Goal: Task Accomplishment & Management: Use online tool/utility

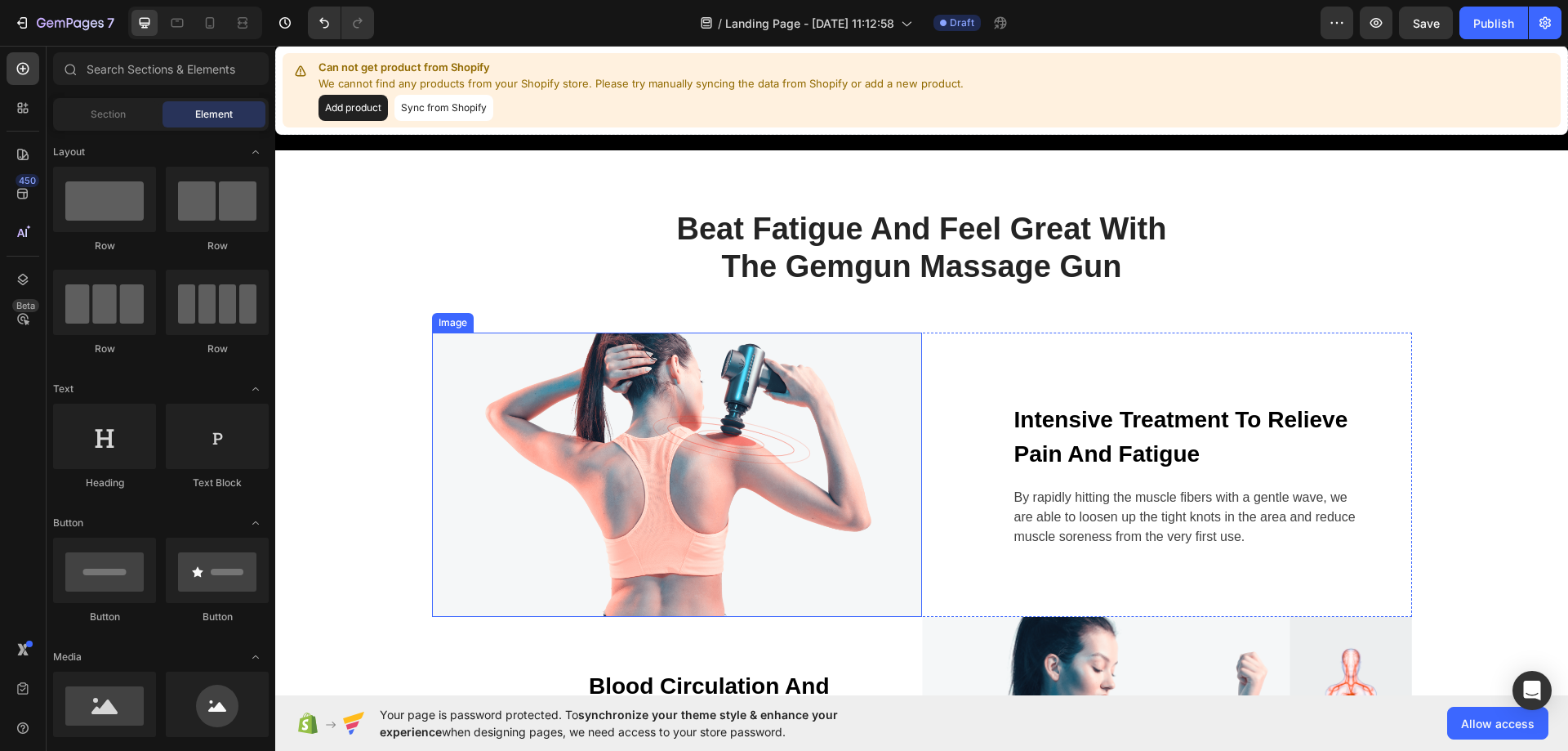
scroll to position [490, 0]
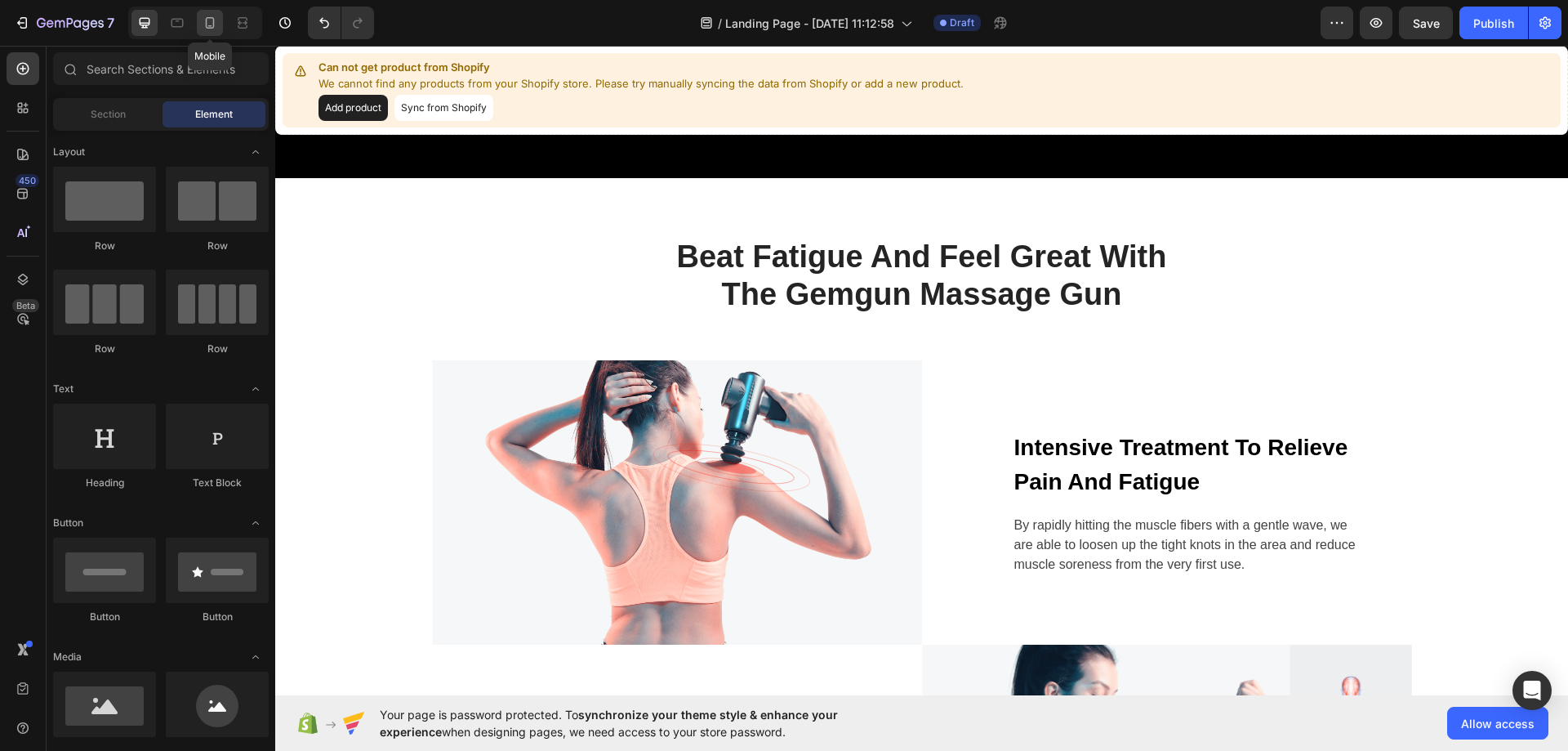
click at [214, 18] on icon at bounding box center [210, 23] width 16 height 16
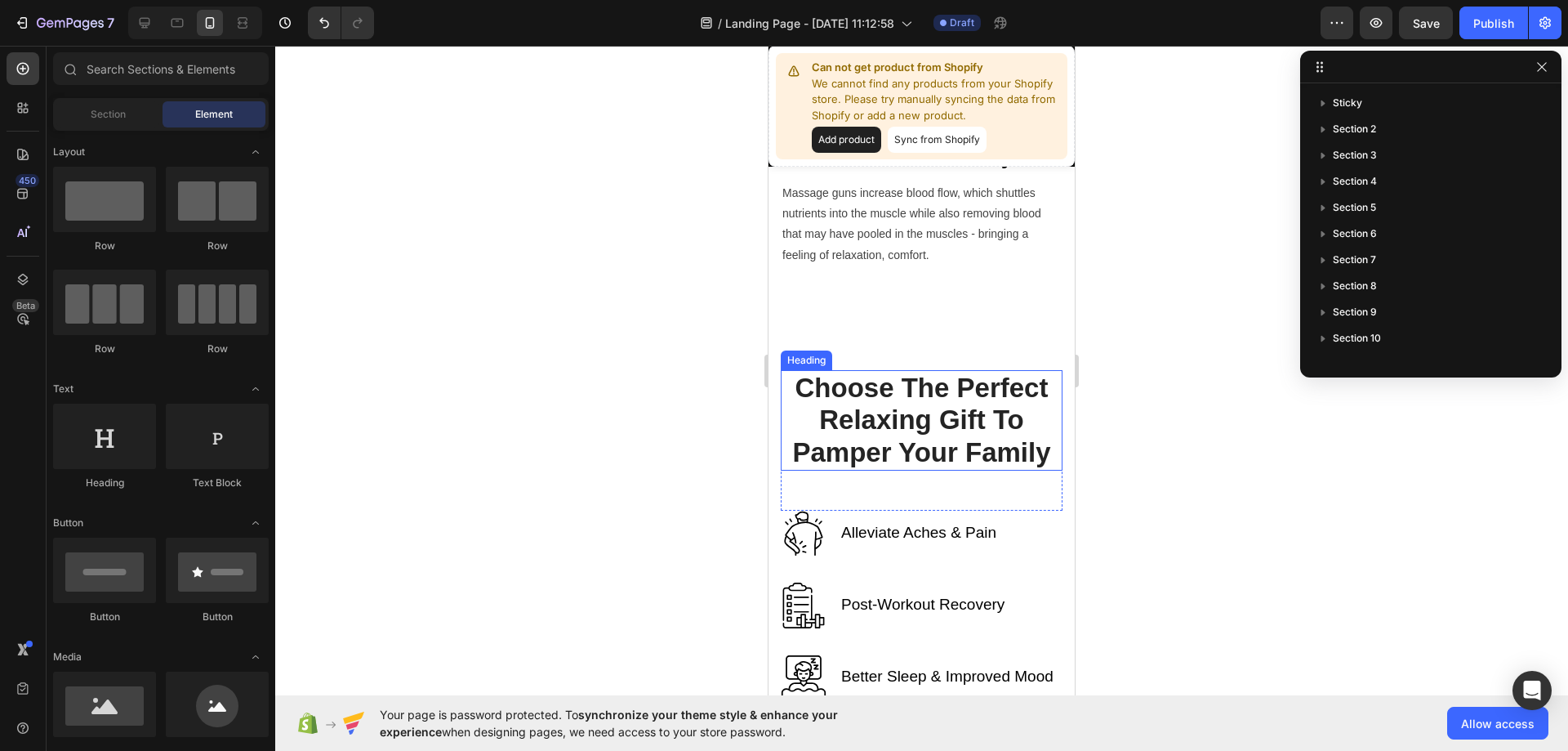
scroll to position [1879, 0]
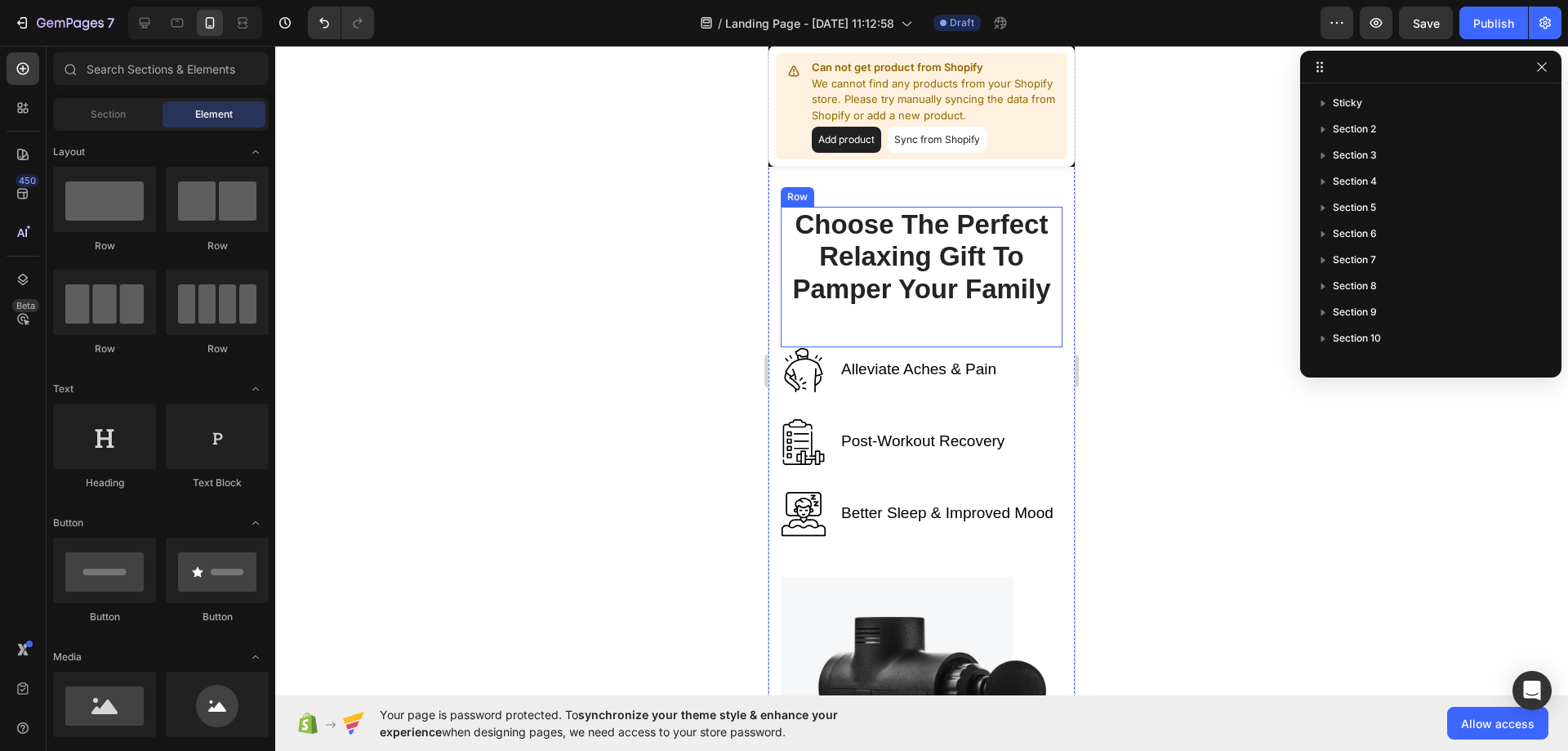
click at [940, 317] on div "Choose The Perfect Relaxing Gift To Pamper Your Family Heading" at bounding box center [922, 277] width 282 height 140
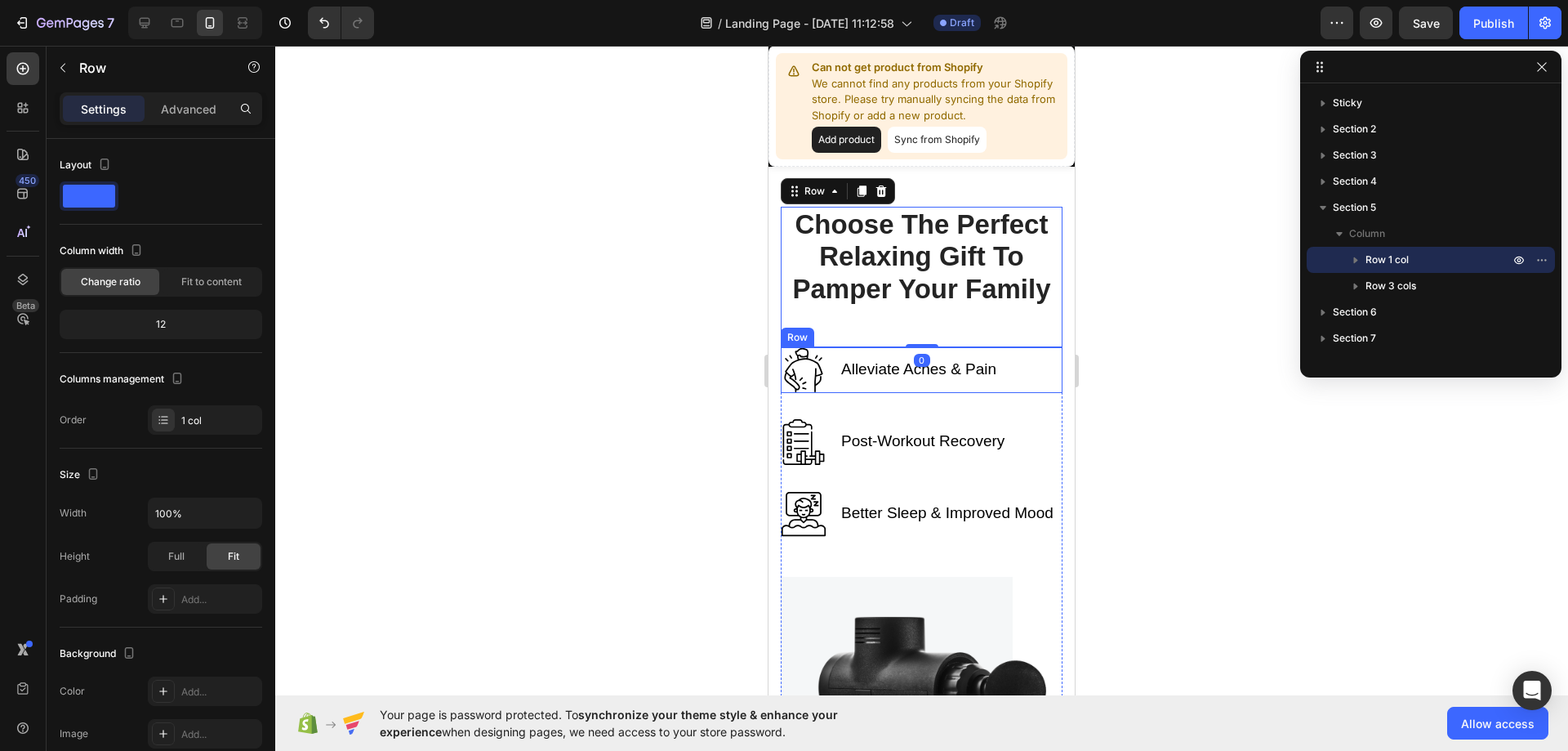
click at [1021, 371] on div "Alleviate Aches & Pain Text block Image Row" at bounding box center [922, 369] width 282 height 45
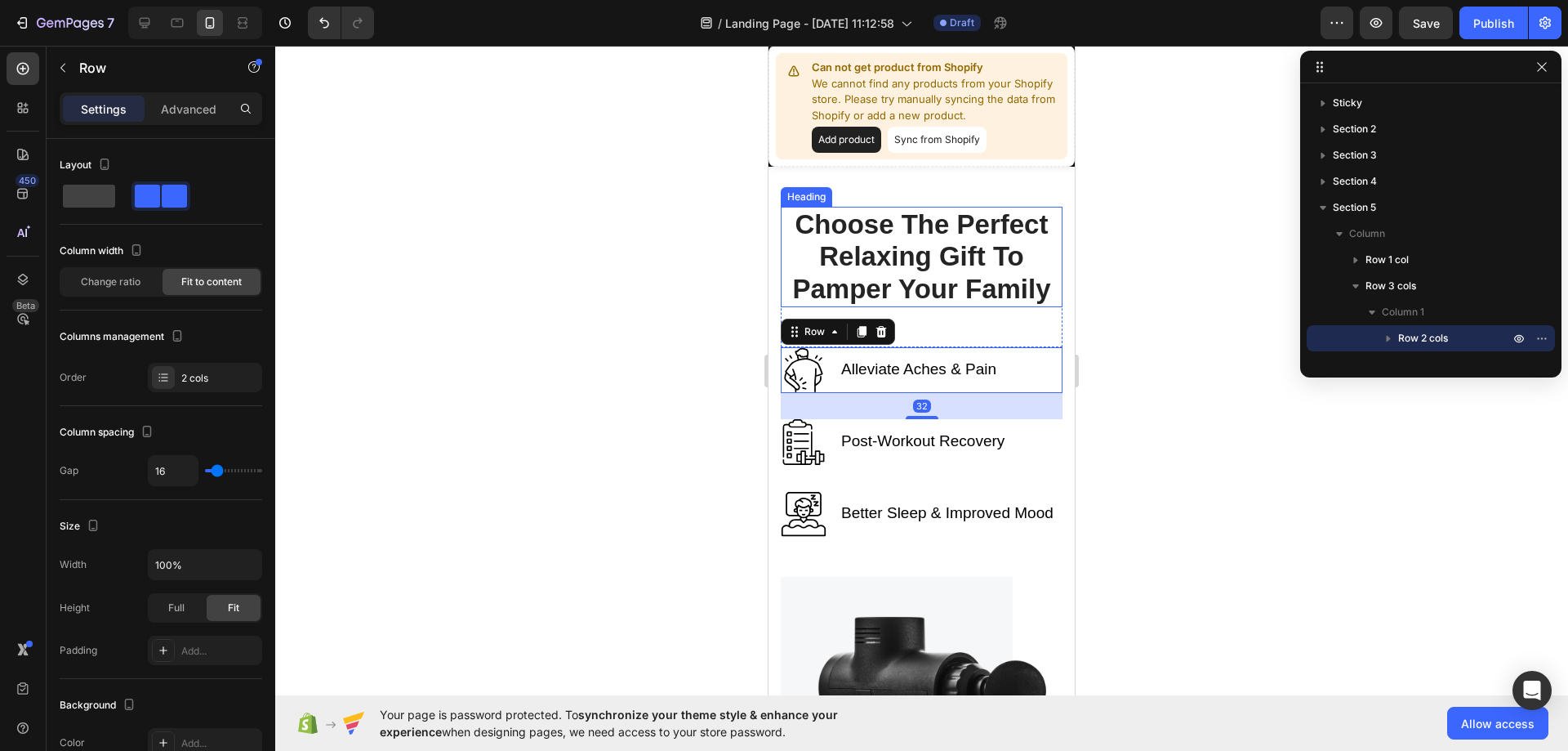
click at [932, 293] on div "Choose The Perfect Relaxing Gift To Pamper Your Family Heading" at bounding box center [922, 277] width 282 height 140
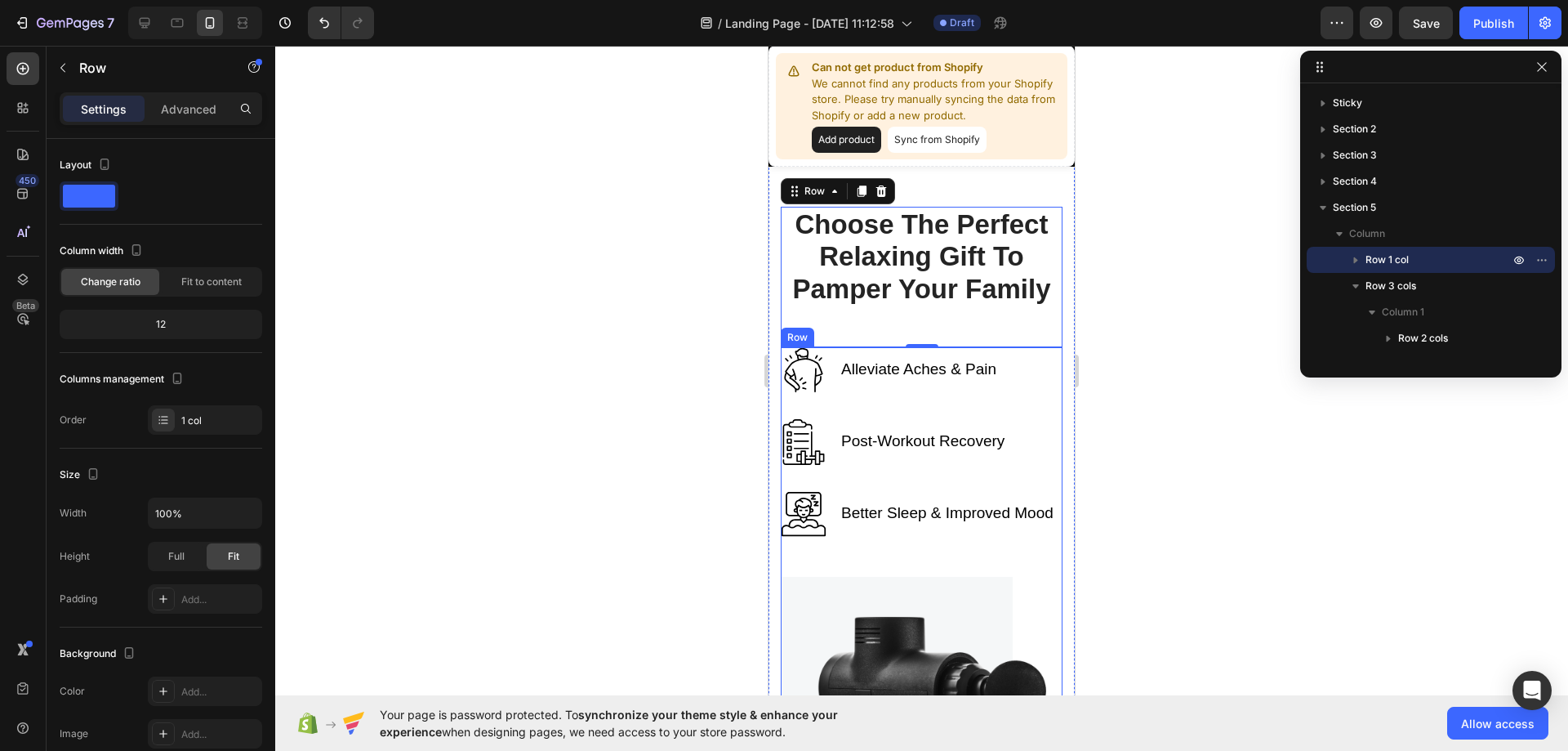
click at [787, 398] on div "Alleviate Aches & Pain Text block Image Row Post-Workout Recovery Text block Im…" at bounding box center [922, 462] width 282 height 229
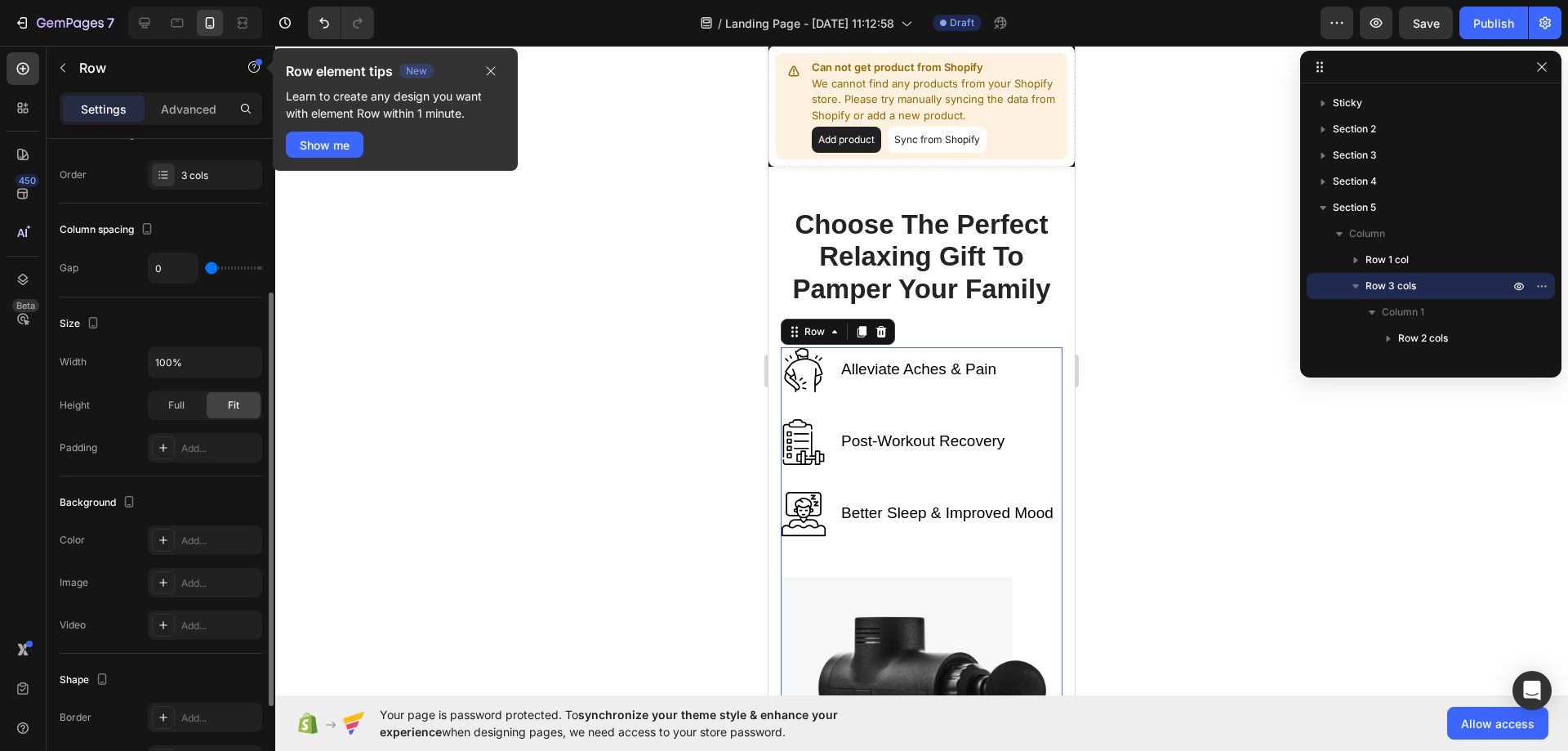
scroll to position [0, 0]
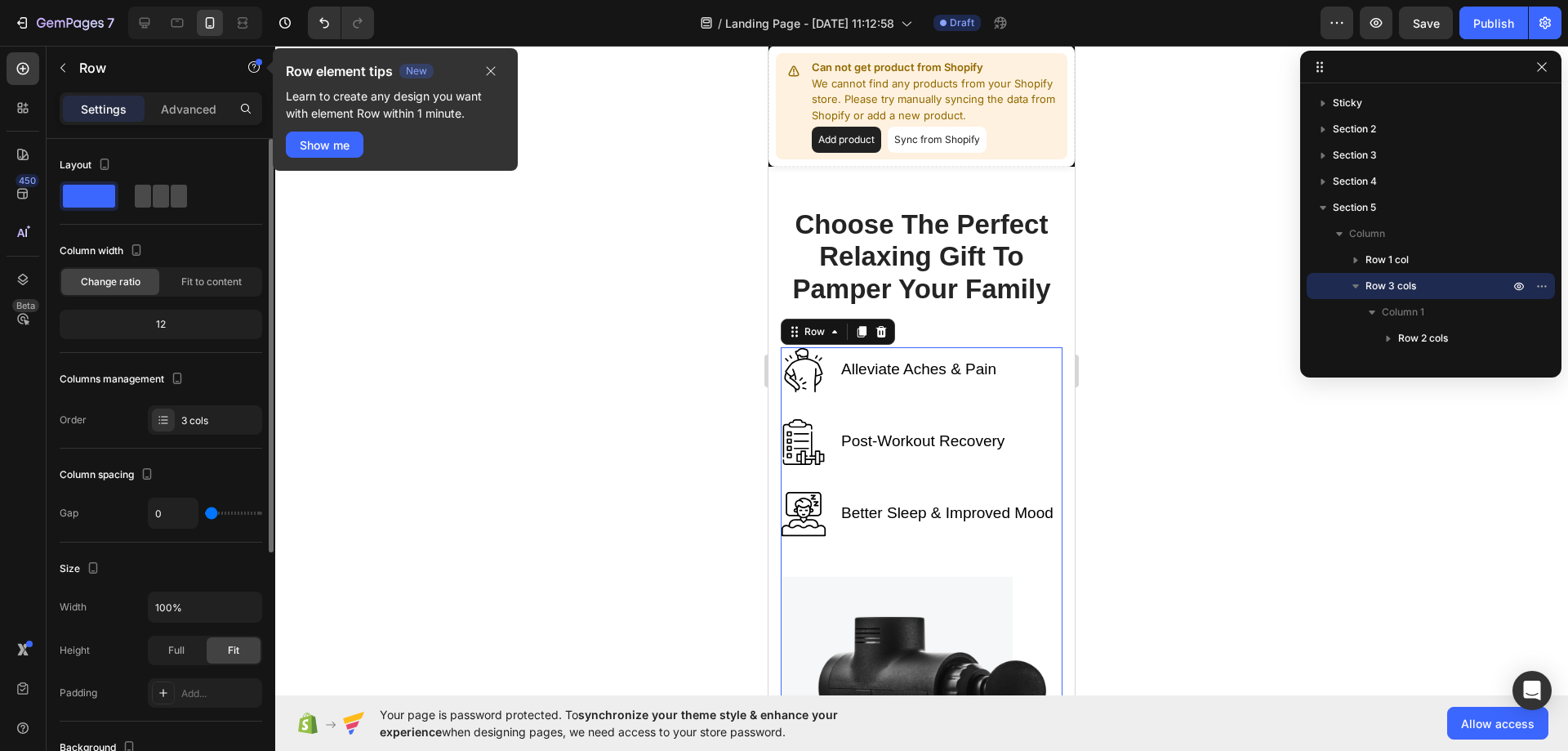
click at [167, 204] on span at bounding box center [161, 196] width 16 height 23
type input "62"
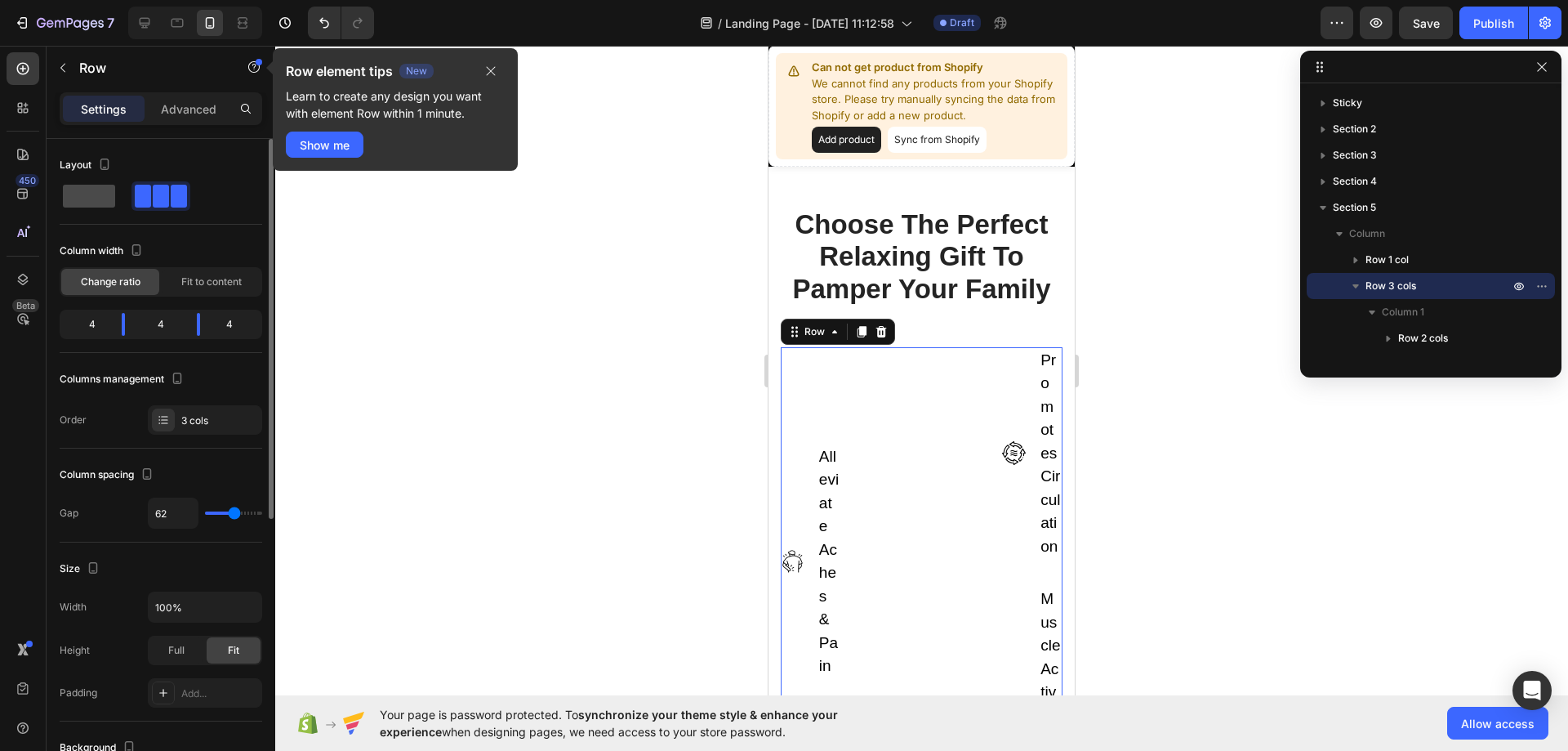
click at [85, 195] on span at bounding box center [88, 196] width 52 height 23
type input "0"
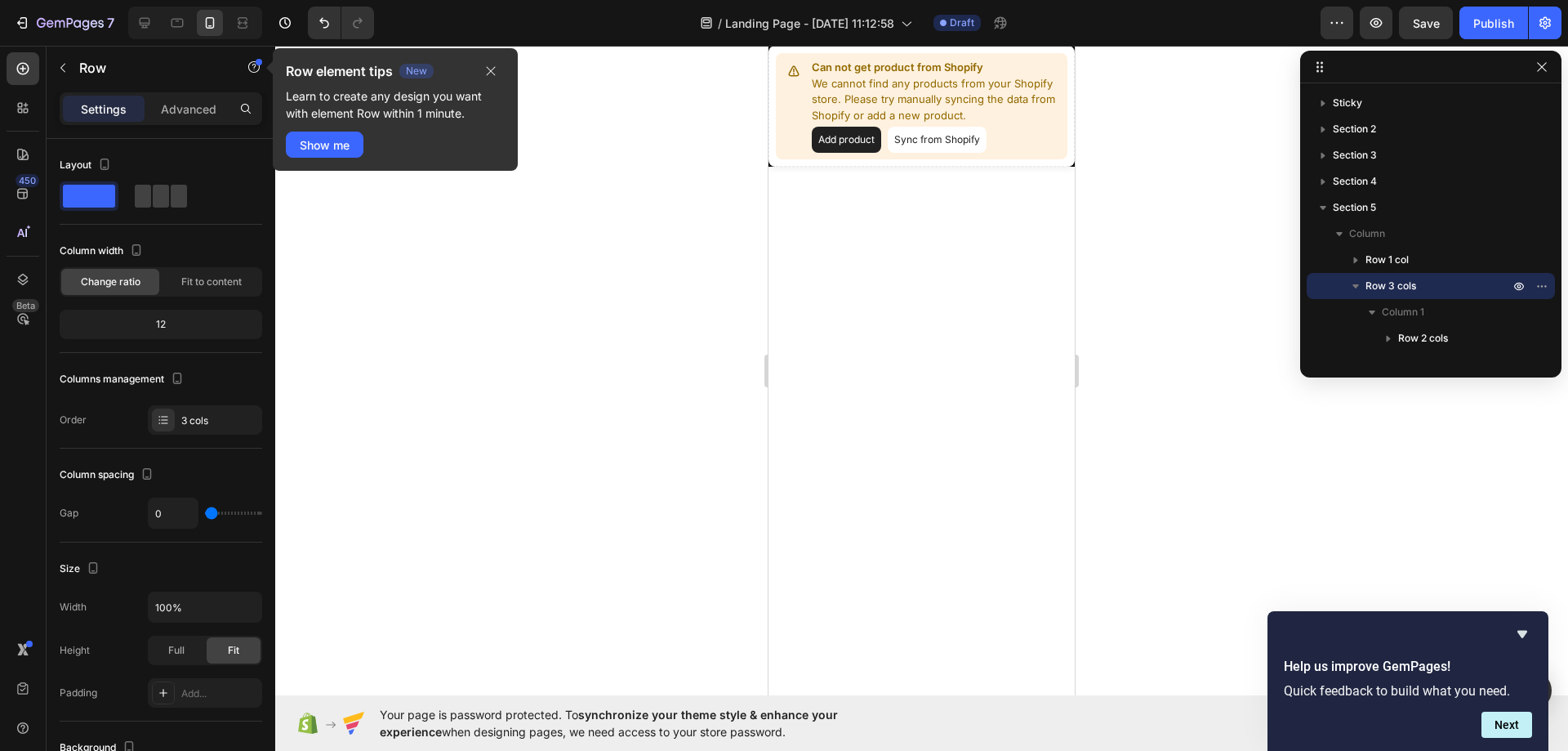
scroll to position [4166, 0]
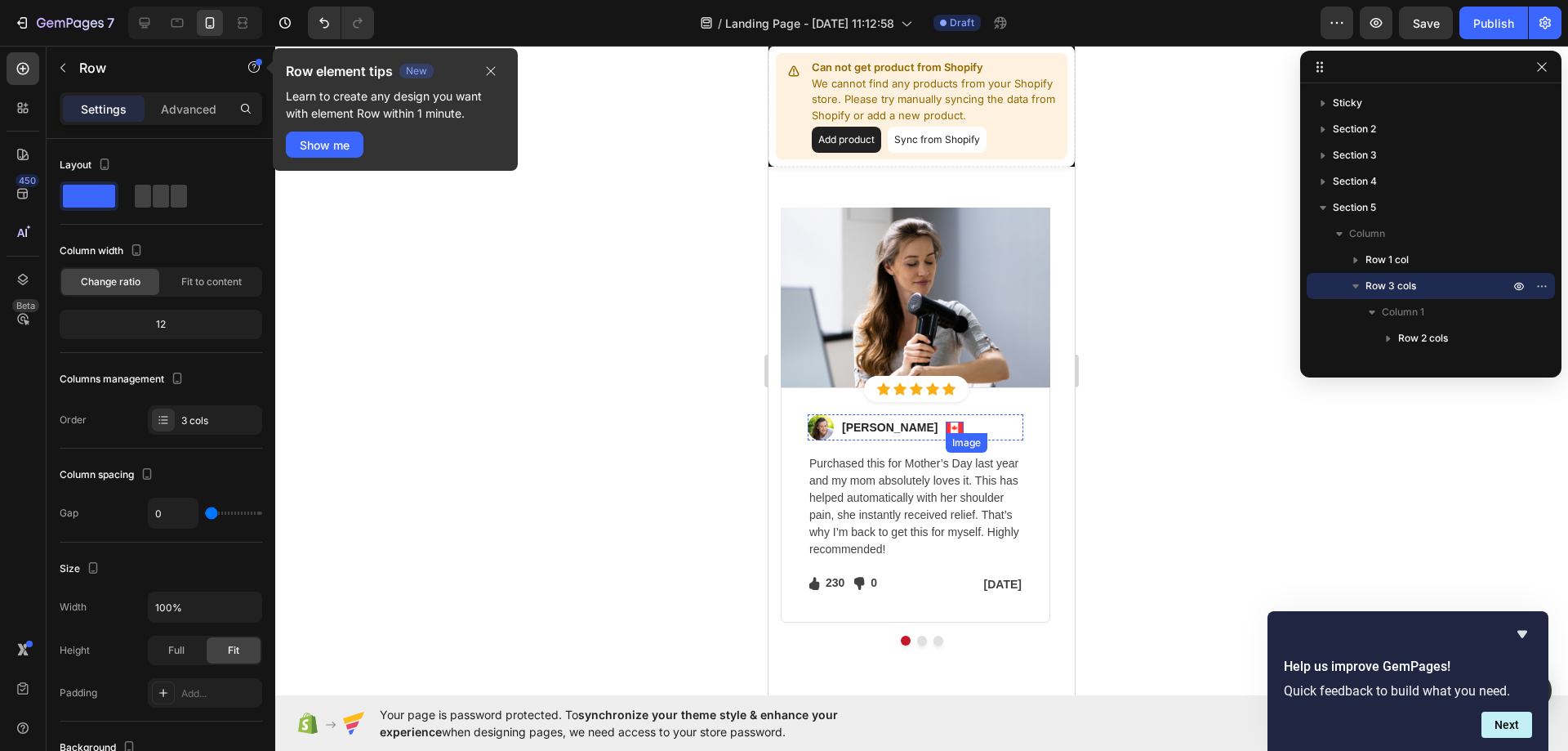
click at [946, 428] on img at bounding box center [955, 427] width 18 height 12
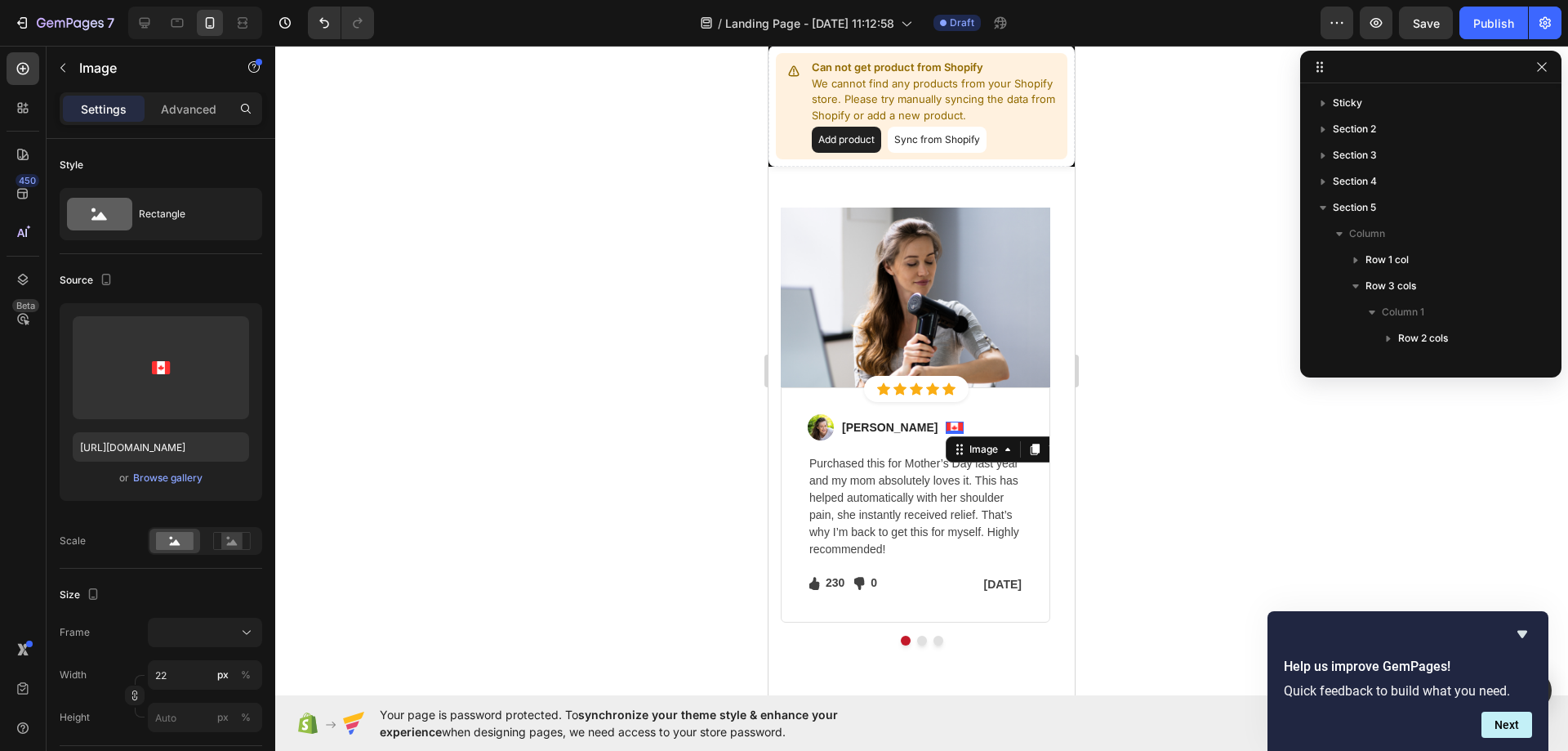
scroll to position [858, 0]
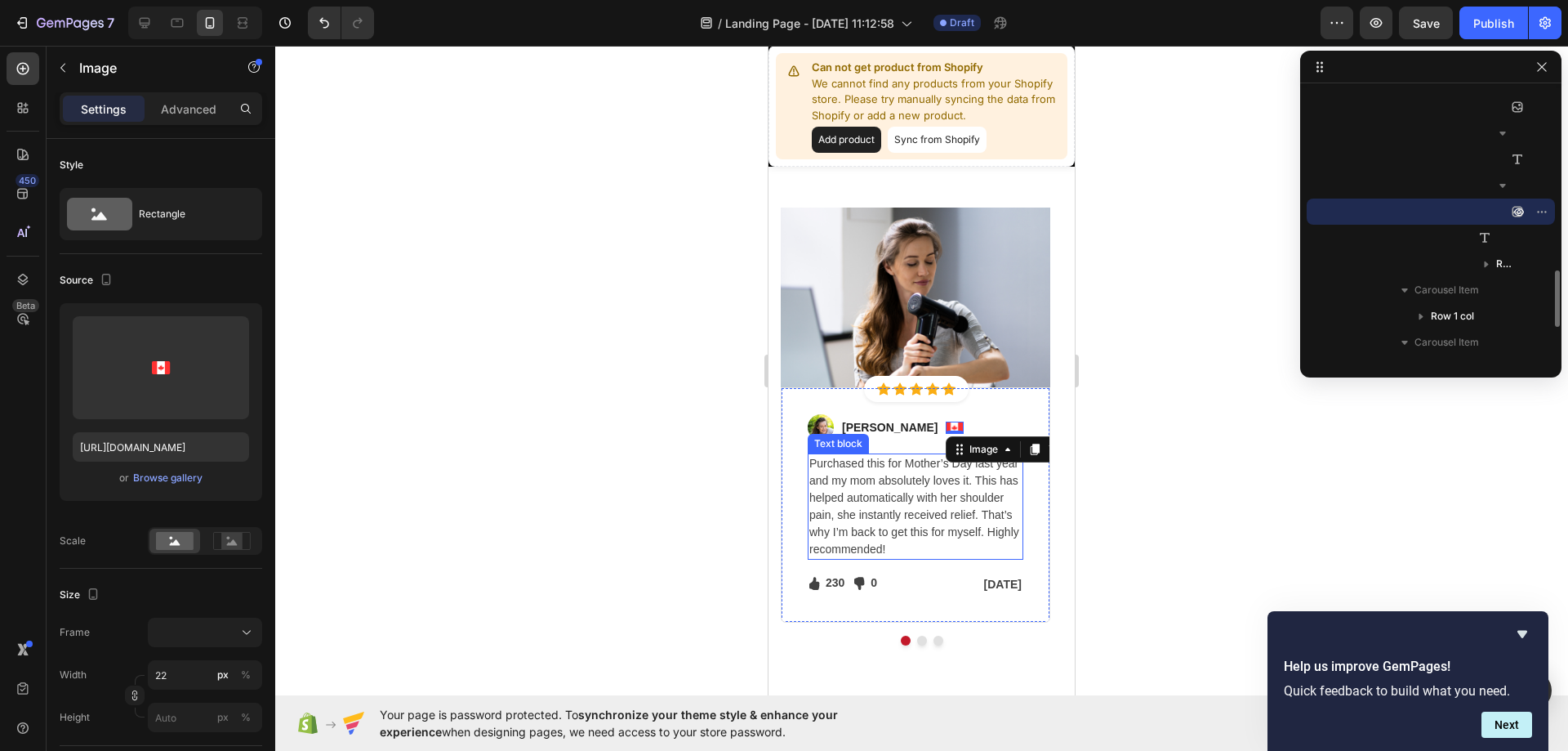
click at [882, 509] on p "Purchased this for Mother’s Day last year and my mom absolutely loves it. This …" at bounding box center [916, 506] width 213 height 103
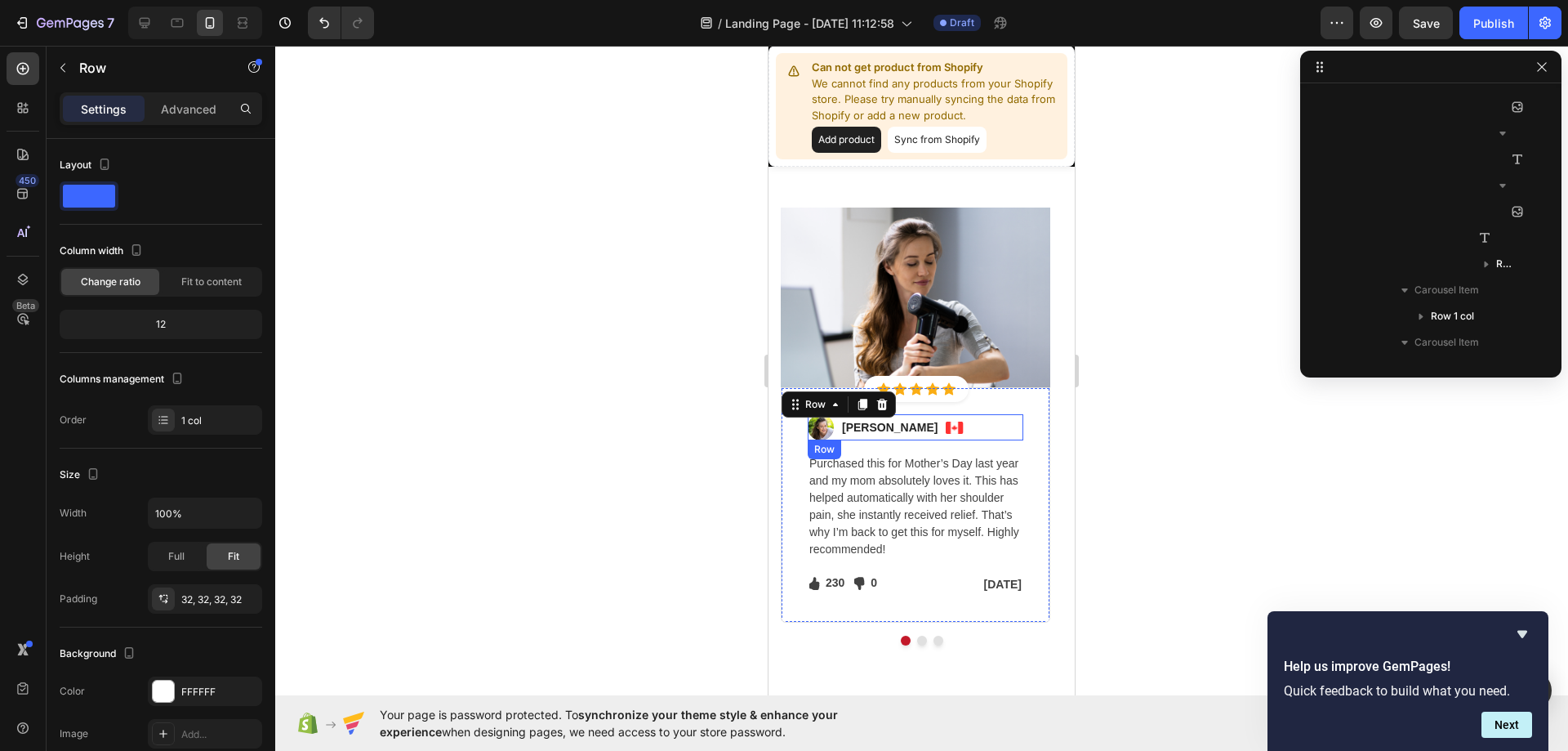
scroll to position [650, 0]
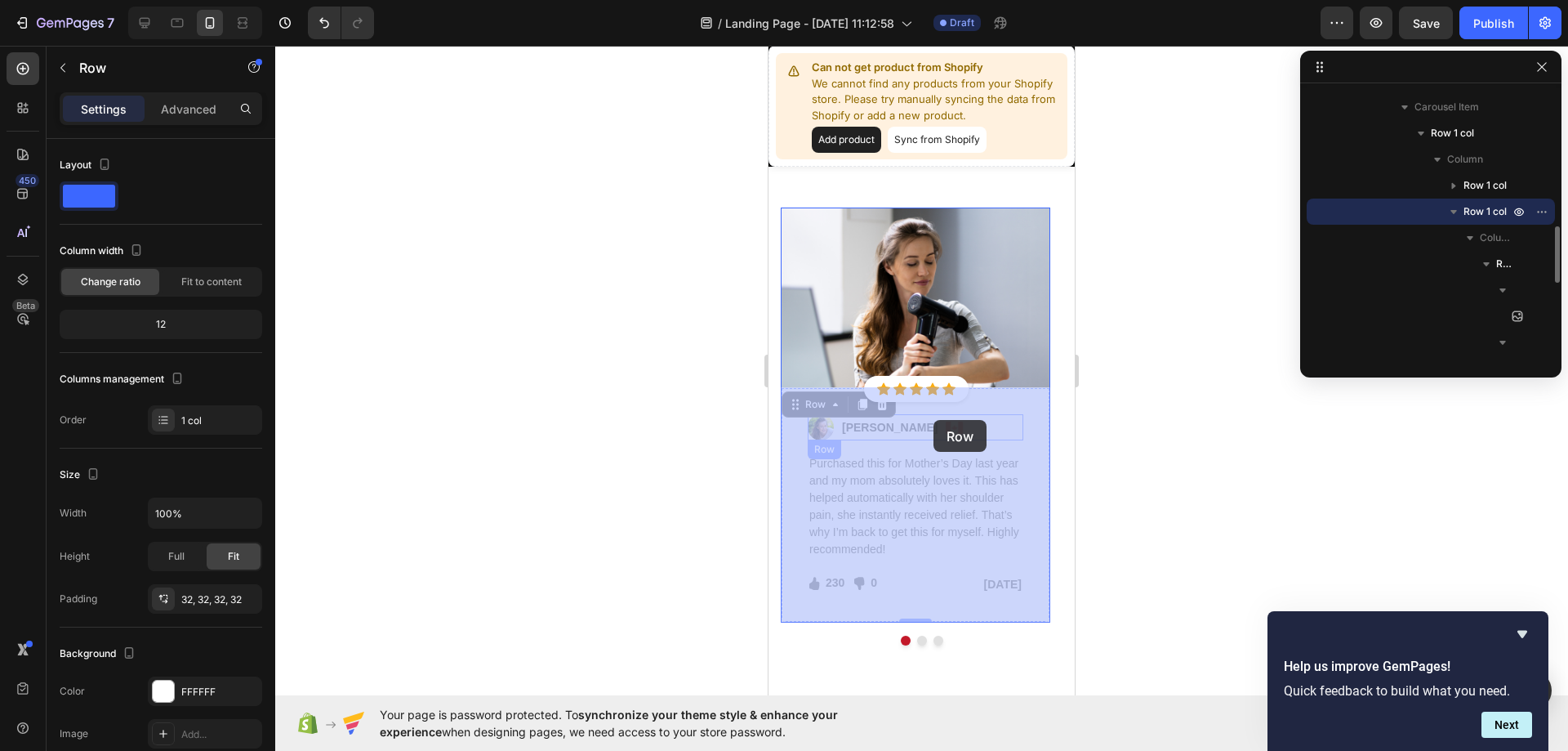
drag, startPoint x: 989, startPoint y: 413, endPoint x: 967, endPoint y: 416, distance: 22.2
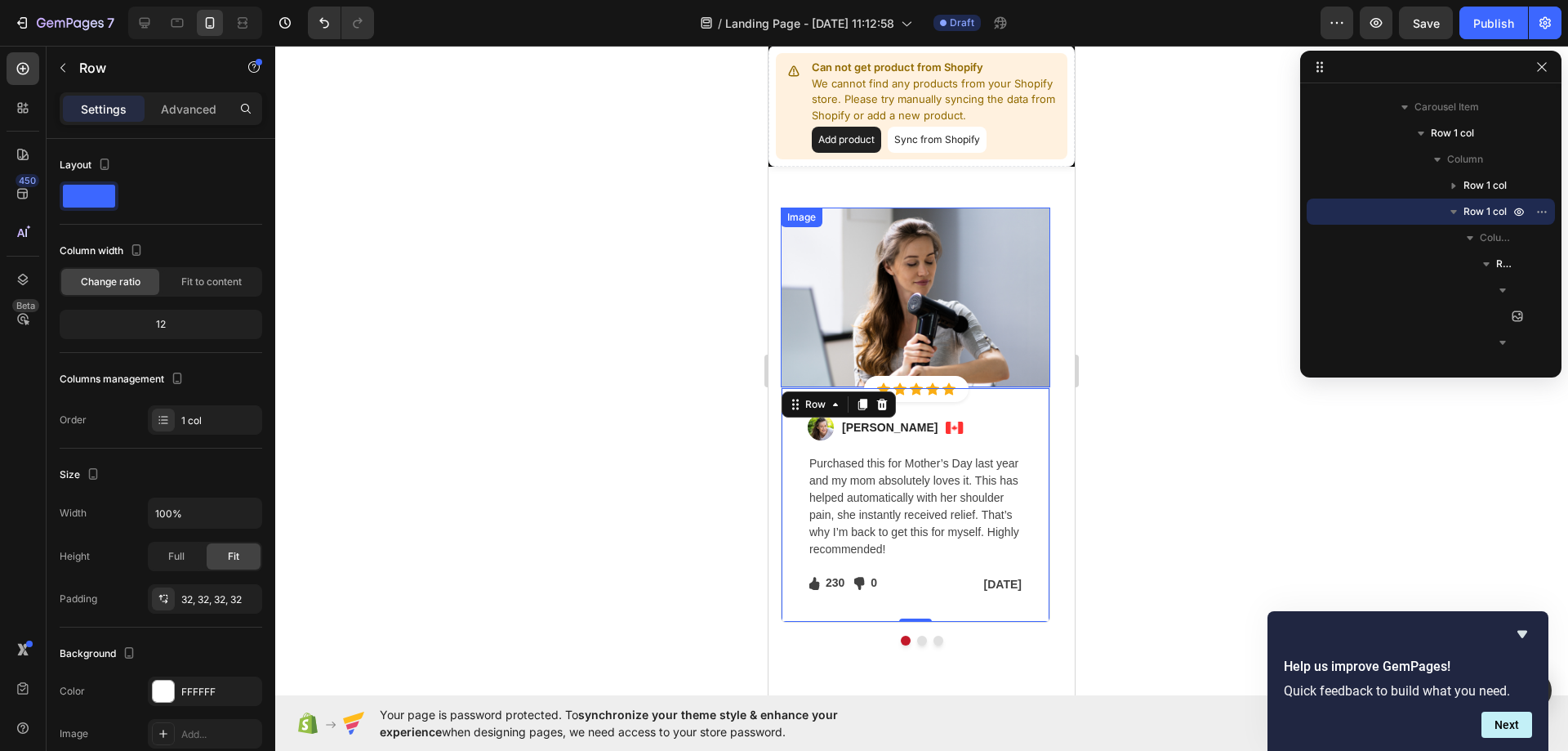
click at [969, 346] on img at bounding box center [915, 298] width 270 height 180
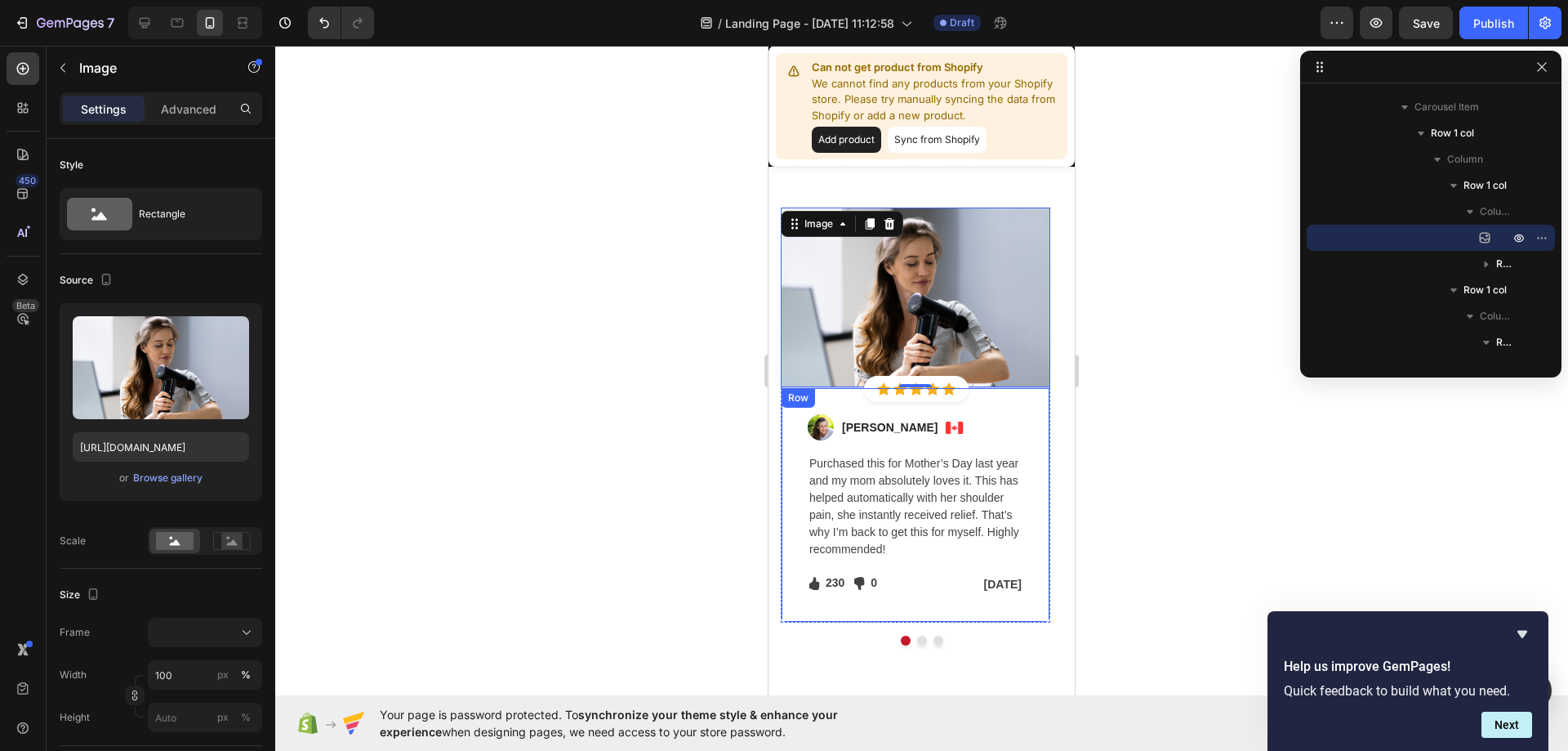
click at [794, 451] on div "Image [PERSON_NAME] Text block Image Row Purchased this for Mother’s Day last y…" at bounding box center [915, 505] width 270 height 235
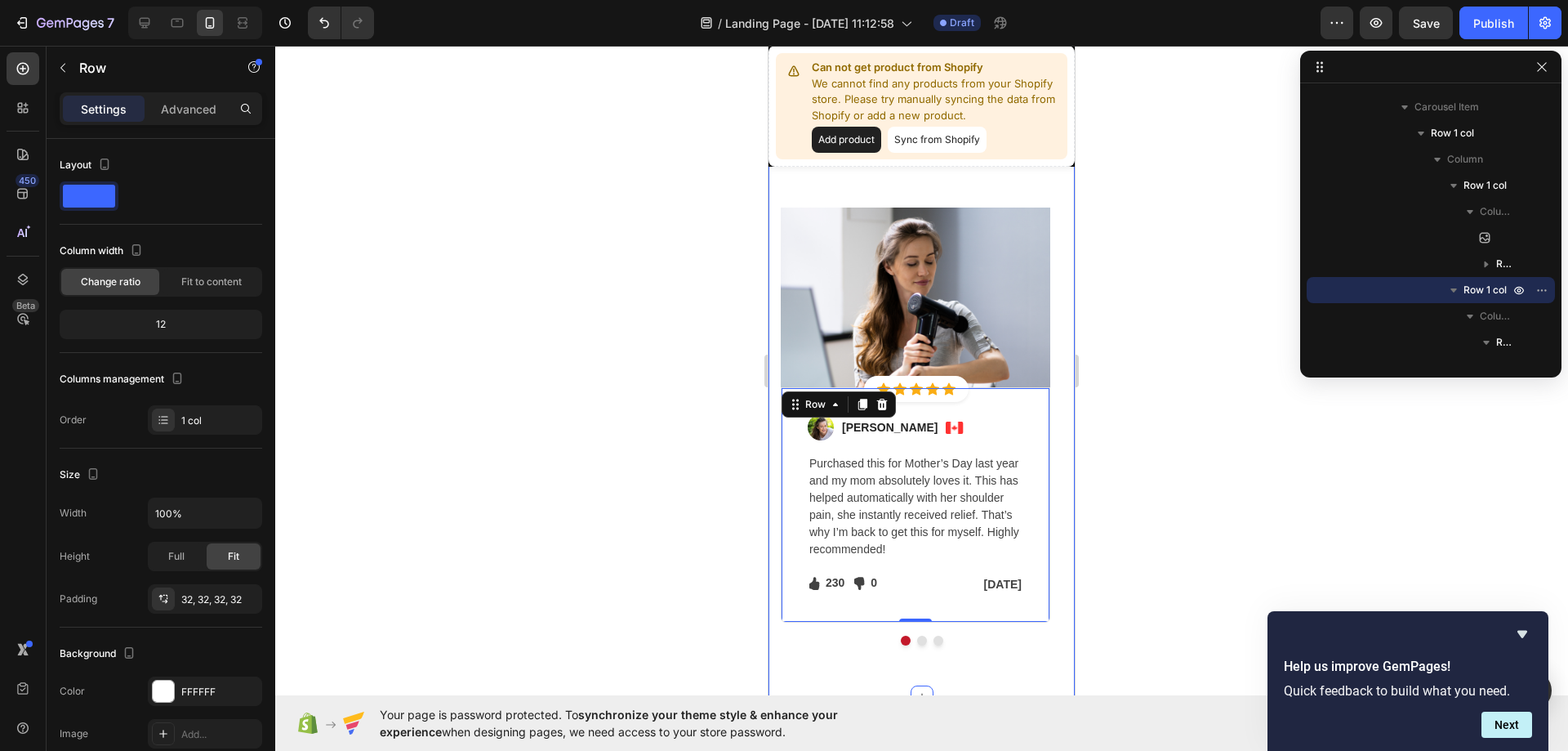
click at [770, 349] on div "Let's Hear What Our Customers Have To Say Heading Row Image Icon Icon Icon Icon…" at bounding box center [922, 356] width 307 height 681
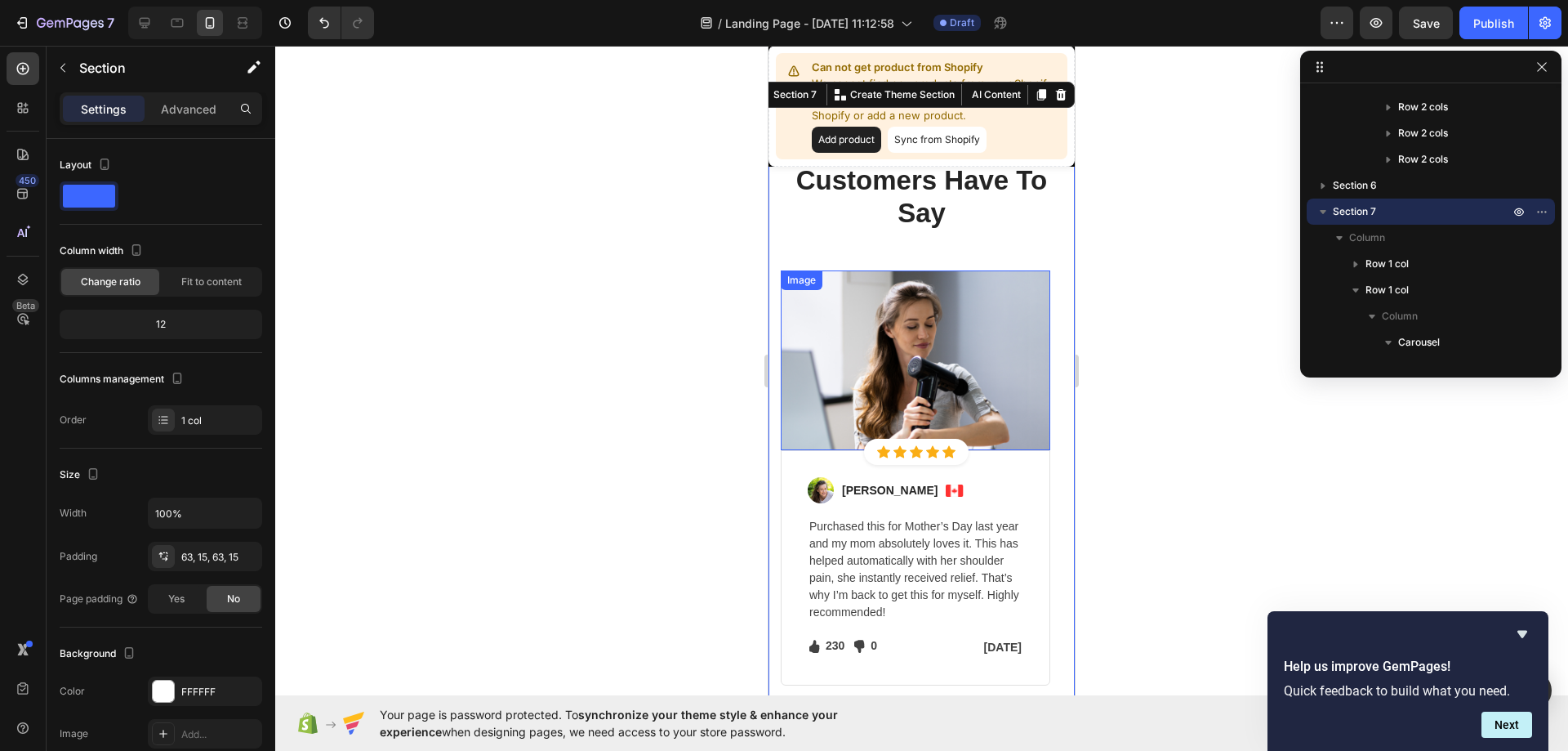
scroll to position [4084, 0]
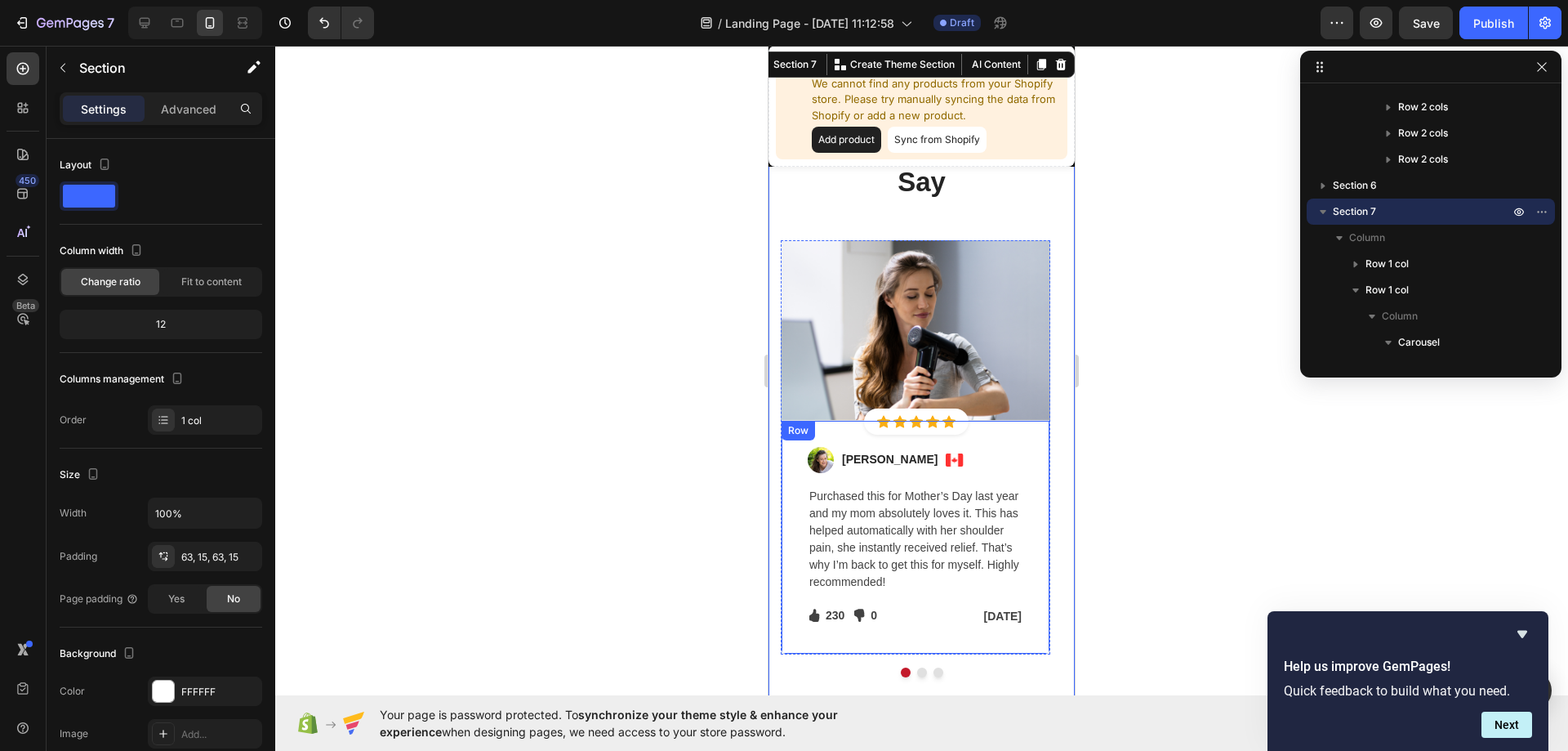
click at [1027, 518] on div "Image [PERSON_NAME] Text block Image Row Purchased this for Mother’s Day last y…" at bounding box center [915, 537] width 270 height 235
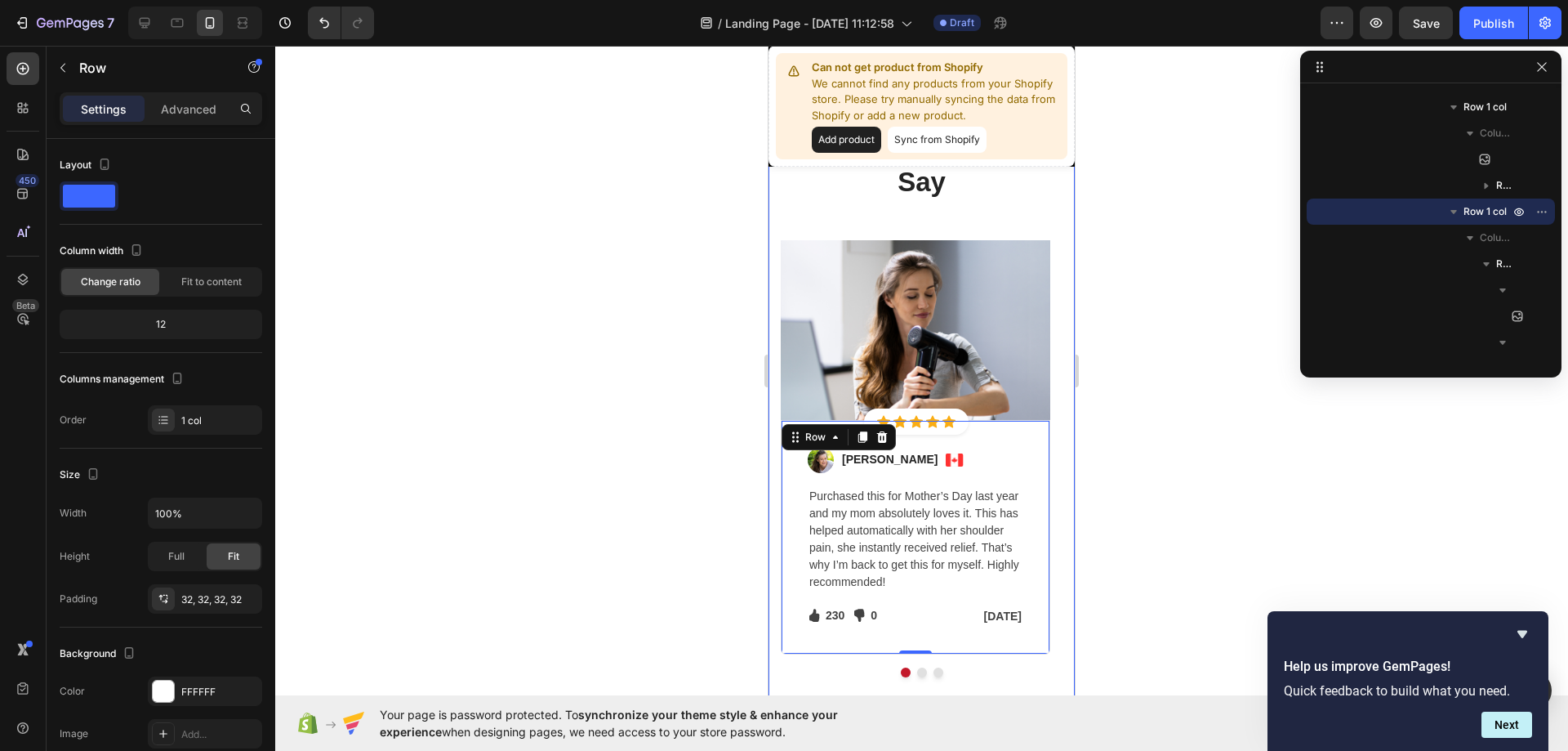
click at [1053, 492] on div "Let's Hear What Our Customers Have To Say Heading Row Image Icon Icon Icon Icon…" at bounding box center [922, 388] width 307 height 681
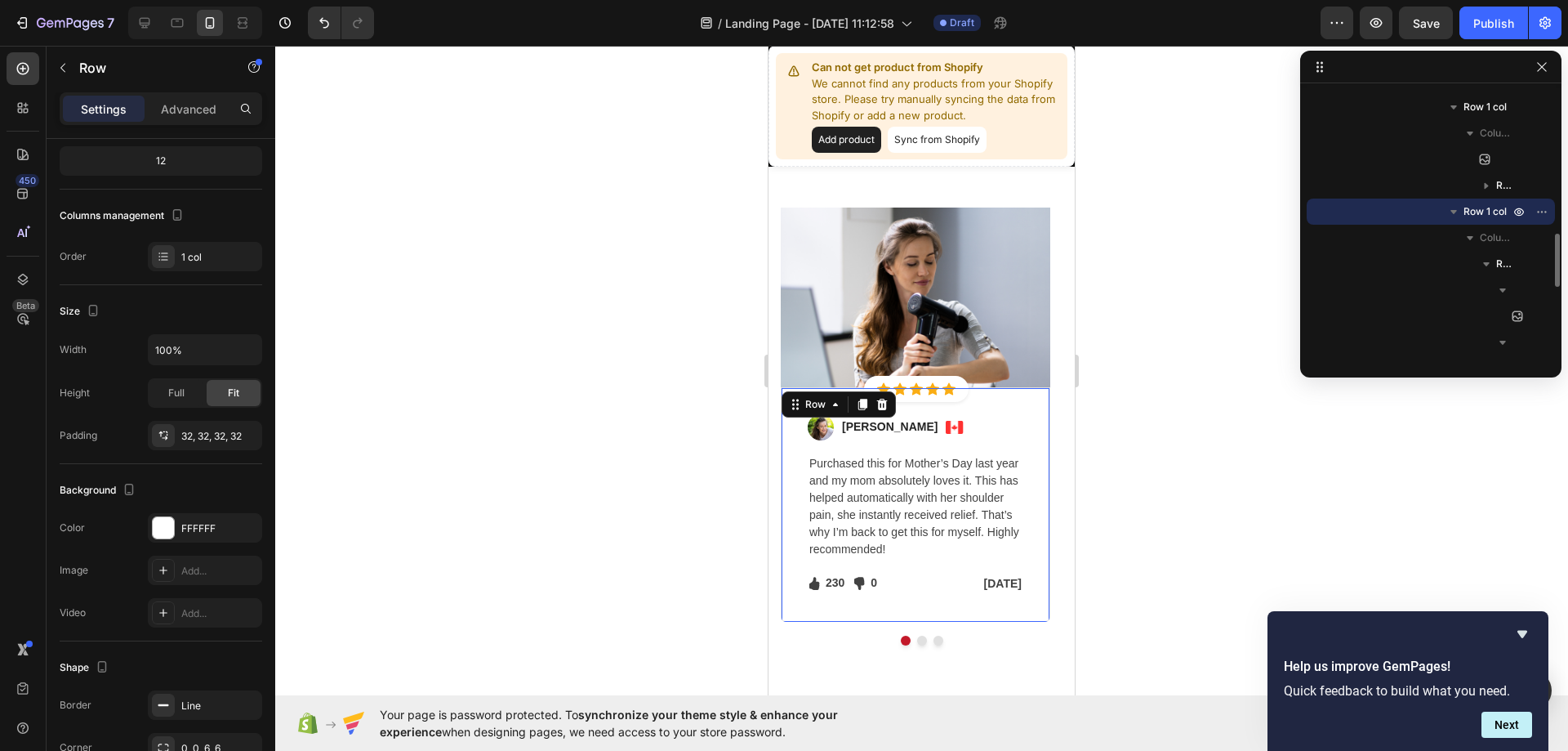
click at [1004, 394] on div "Image [PERSON_NAME] Text block Image Row Purchased this for Mother’s Day last y…" at bounding box center [915, 505] width 270 height 235
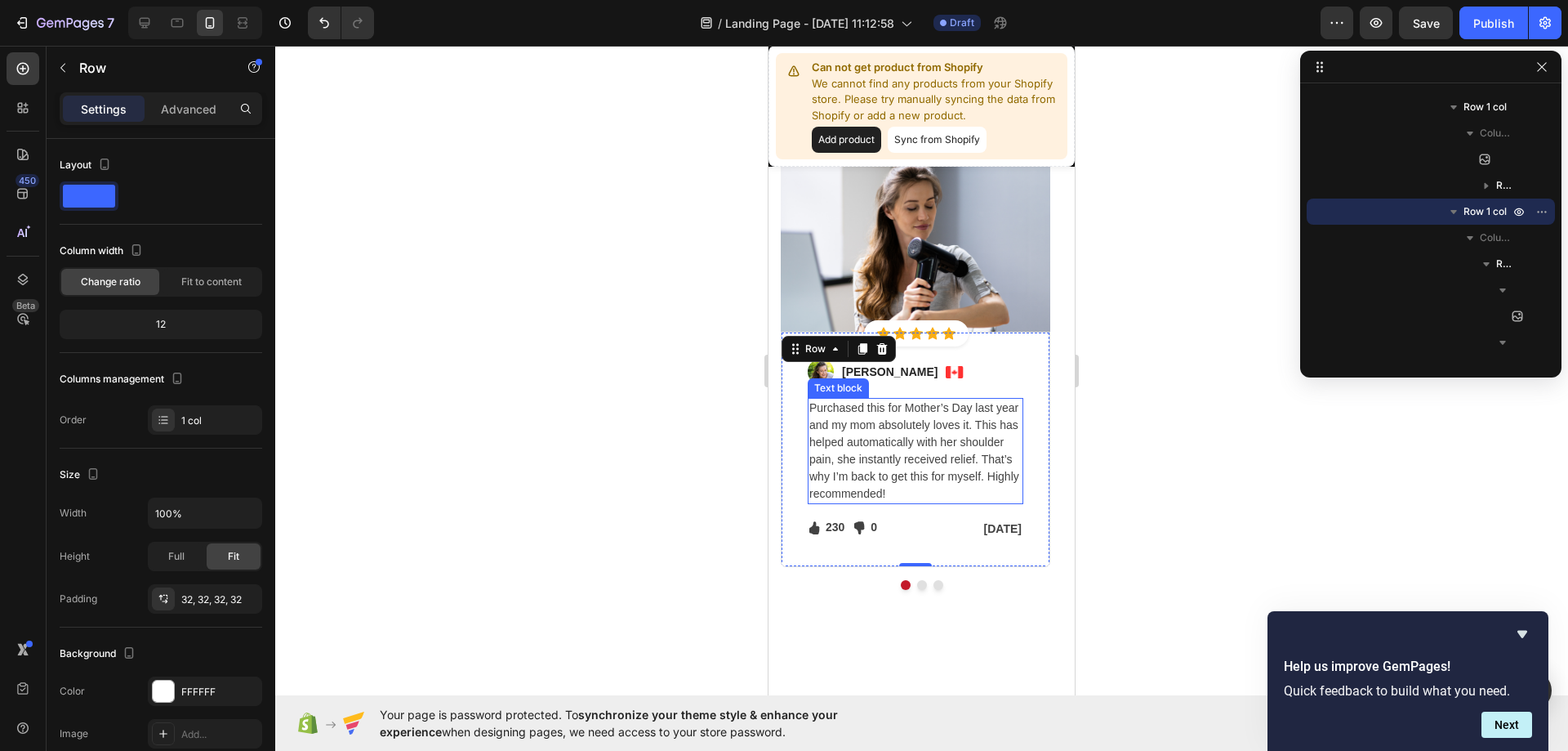
scroll to position [4247, 0]
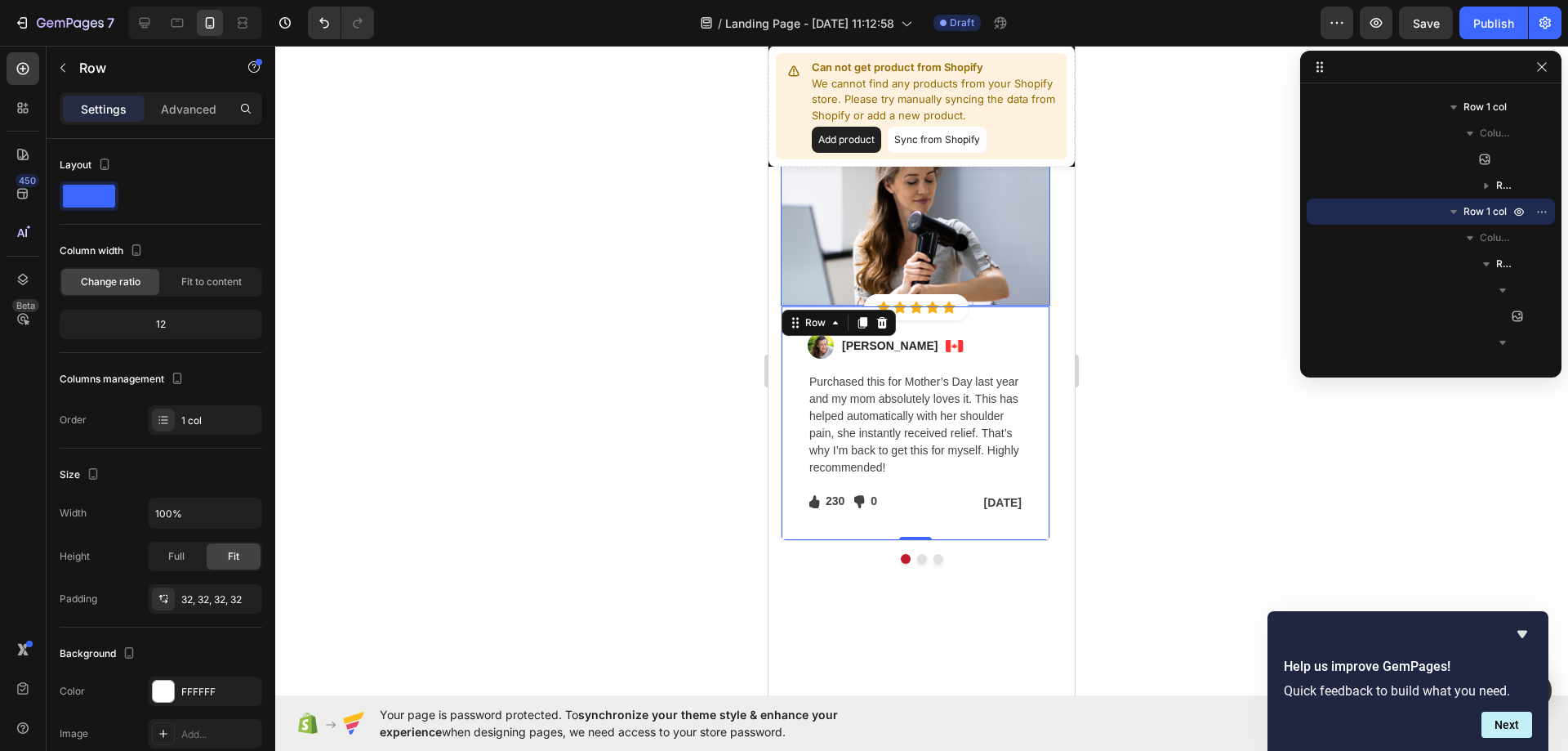
click at [1003, 261] on img at bounding box center [915, 216] width 270 height 180
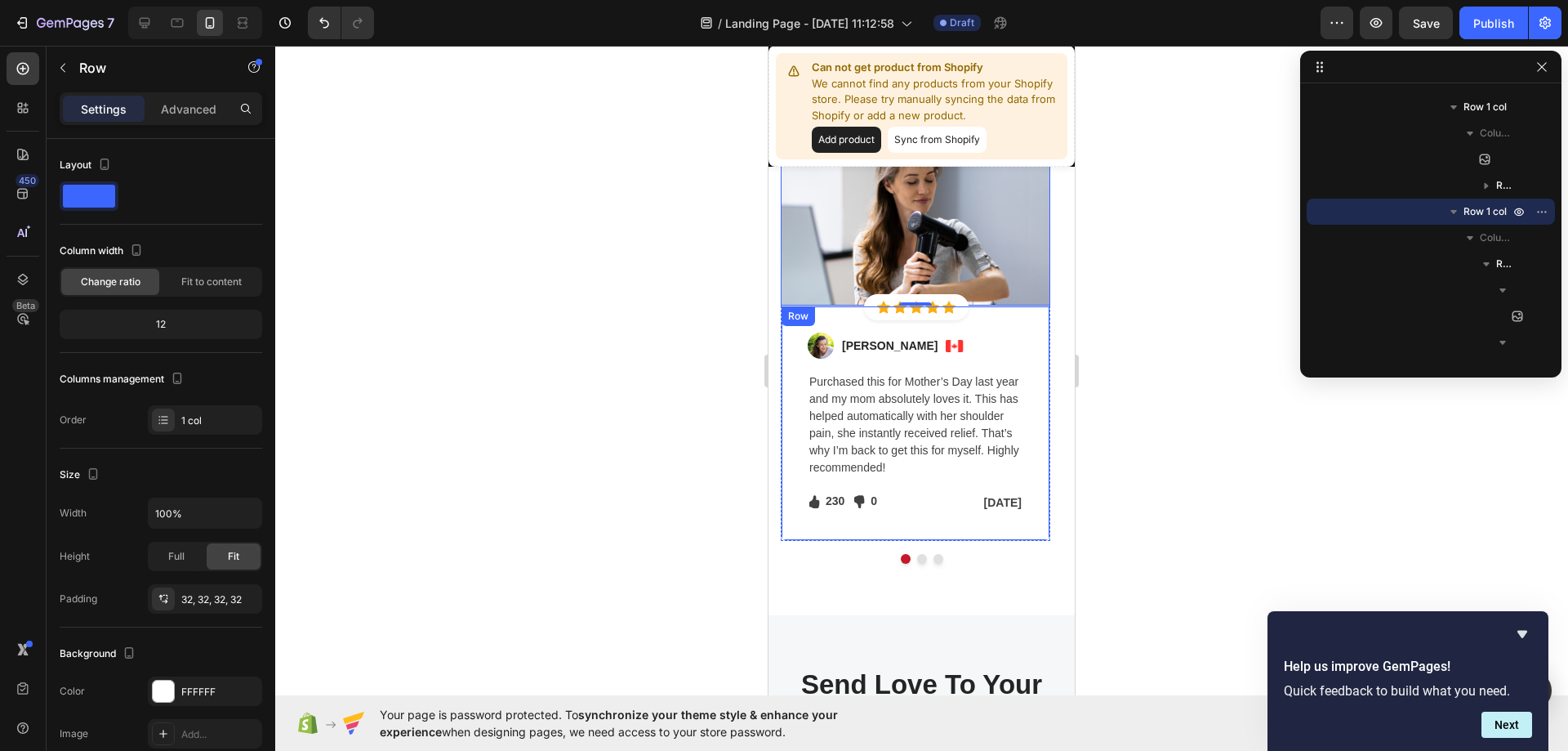
click at [990, 308] on div "Image [PERSON_NAME] Text block Image Row Purchased this for Mother’s Day last y…" at bounding box center [915, 423] width 270 height 235
click at [909, 550] on div "Image Icon Icon Icon Icon Icon Icon List Hoz Row Row Image [PERSON_NAME] Text b…" at bounding box center [922, 345] width 282 height 438
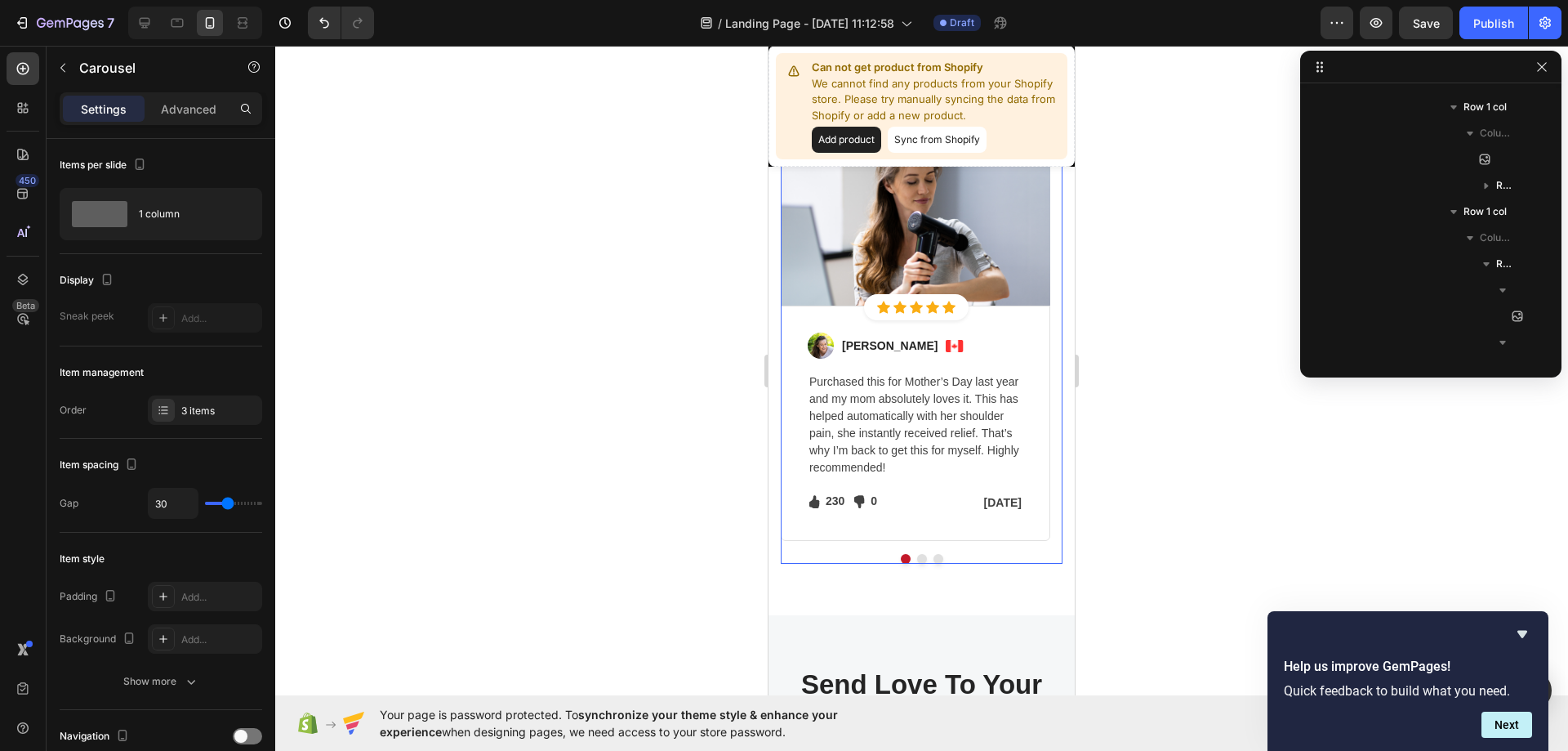
scroll to position [519, 0]
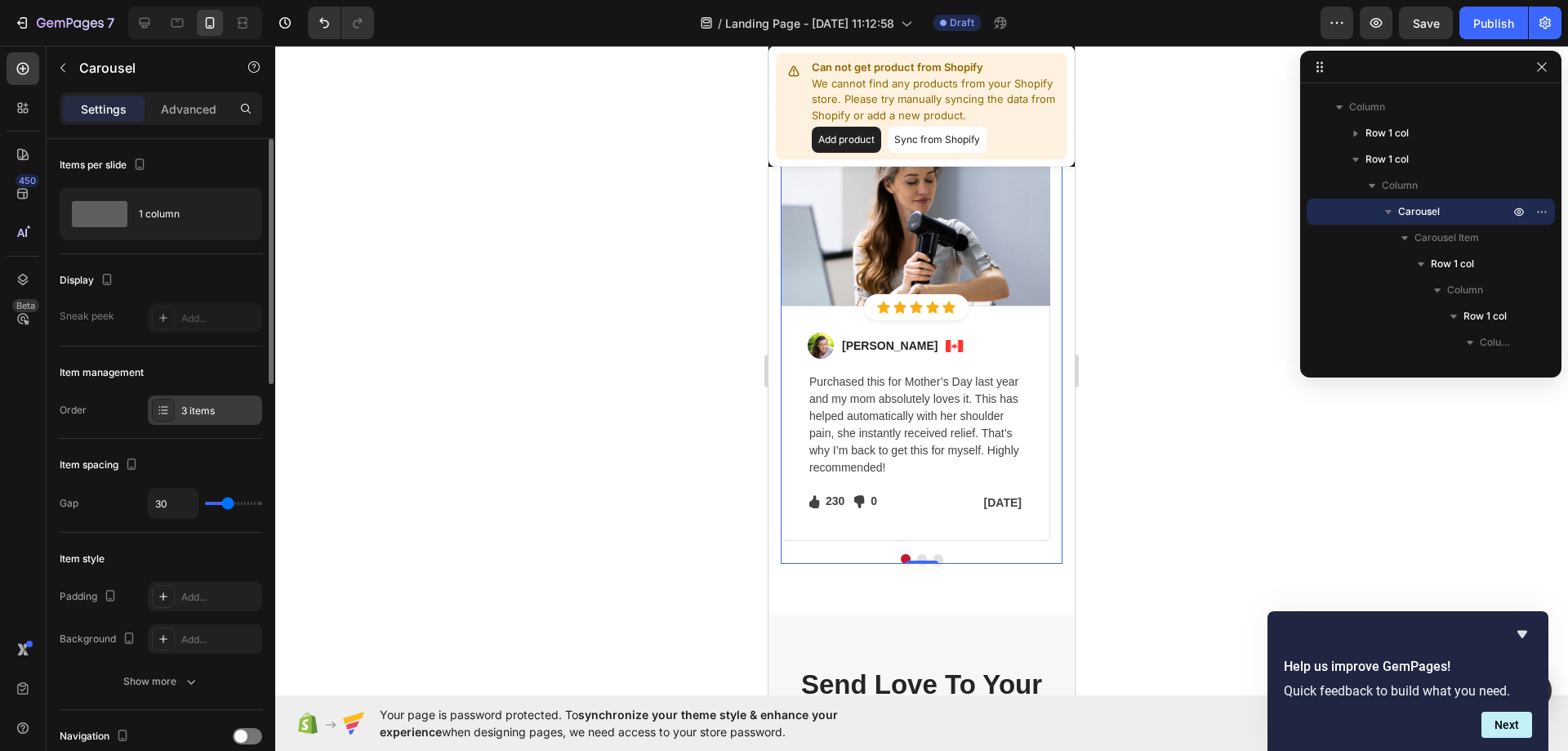
click at [180, 411] on div "3 items" at bounding box center [204, 411] width 115 height 30
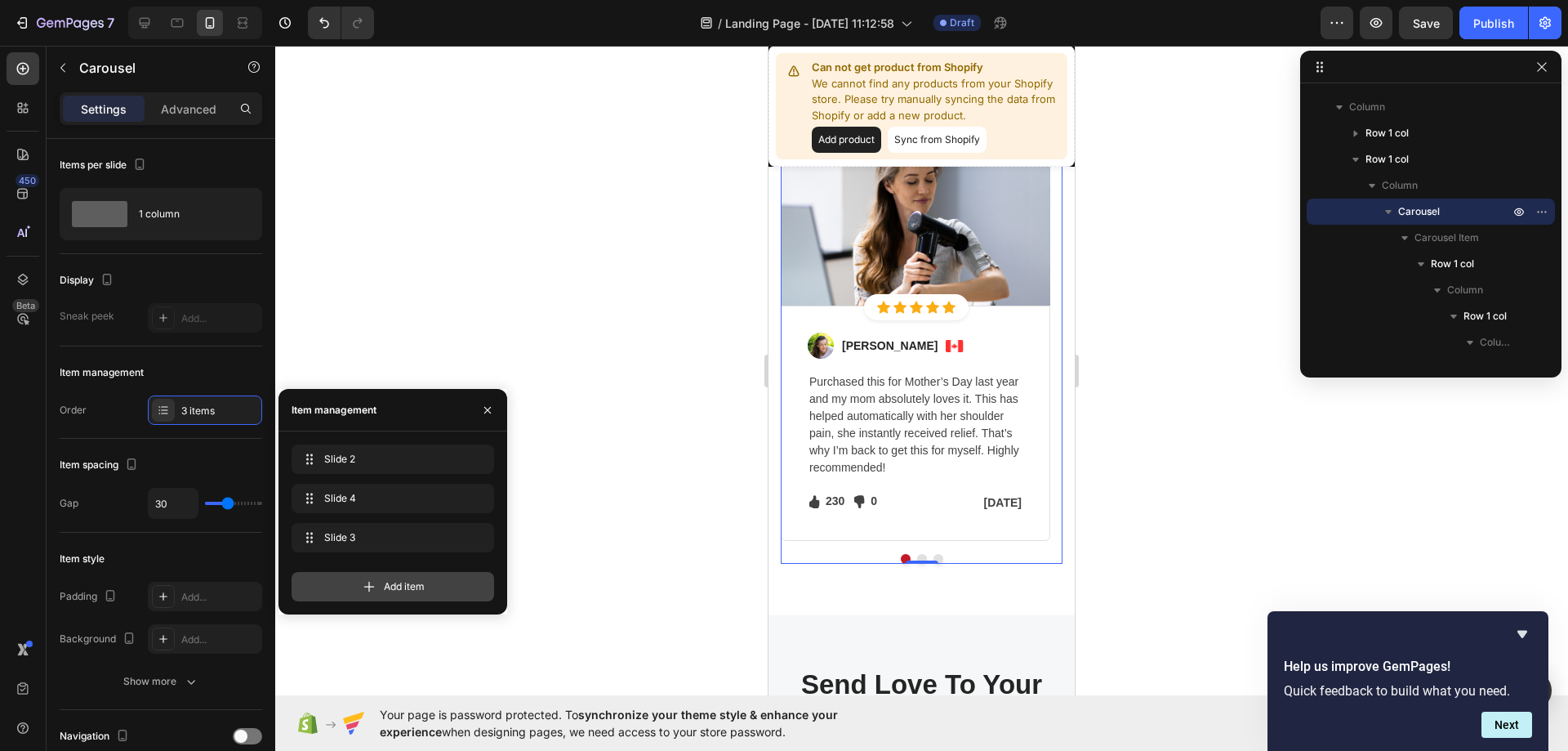
click at [391, 589] on span "Add item" at bounding box center [405, 586] width 41 height 15
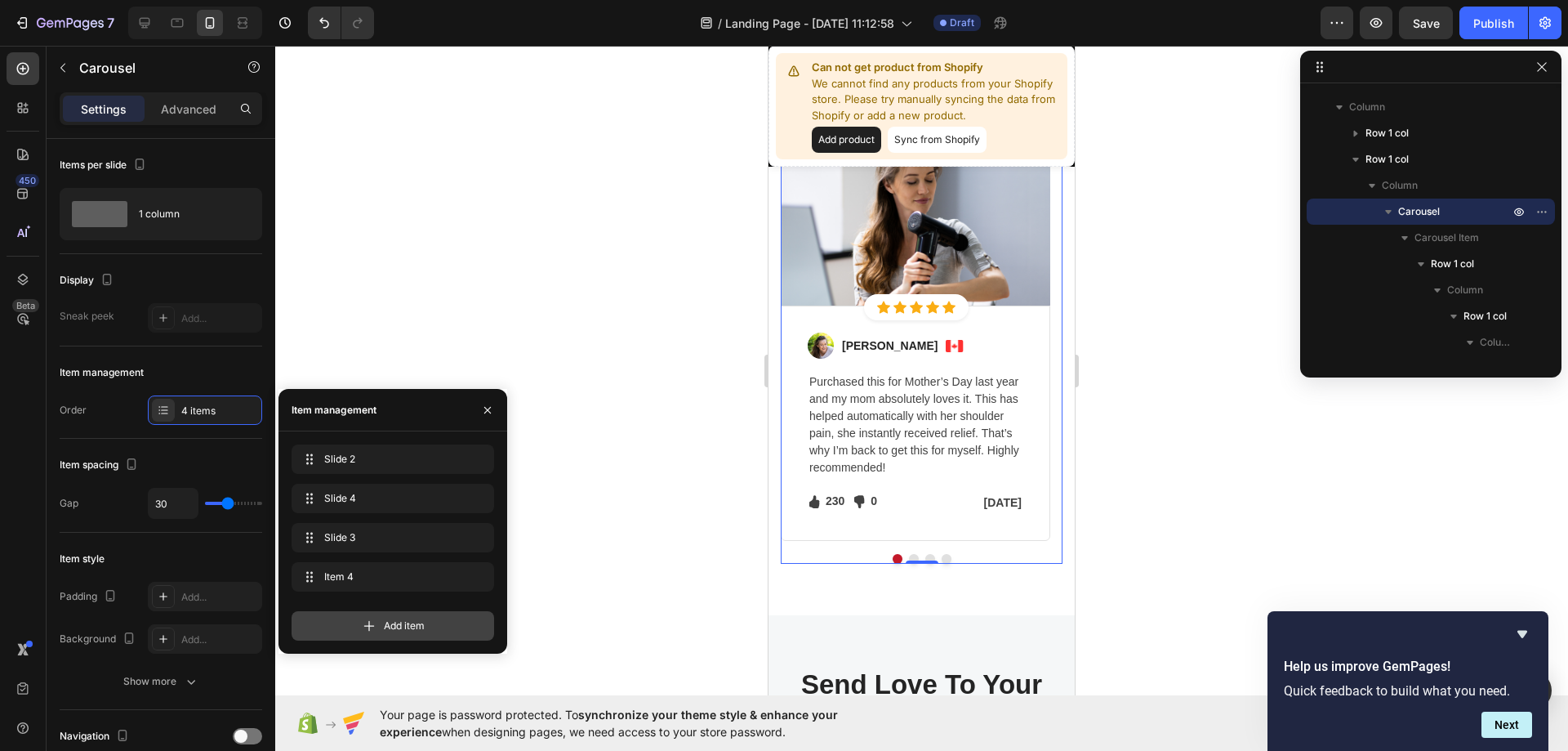
click at [382, 631] on div "Add item" at bounding box center [393, 626] width 203 height 30
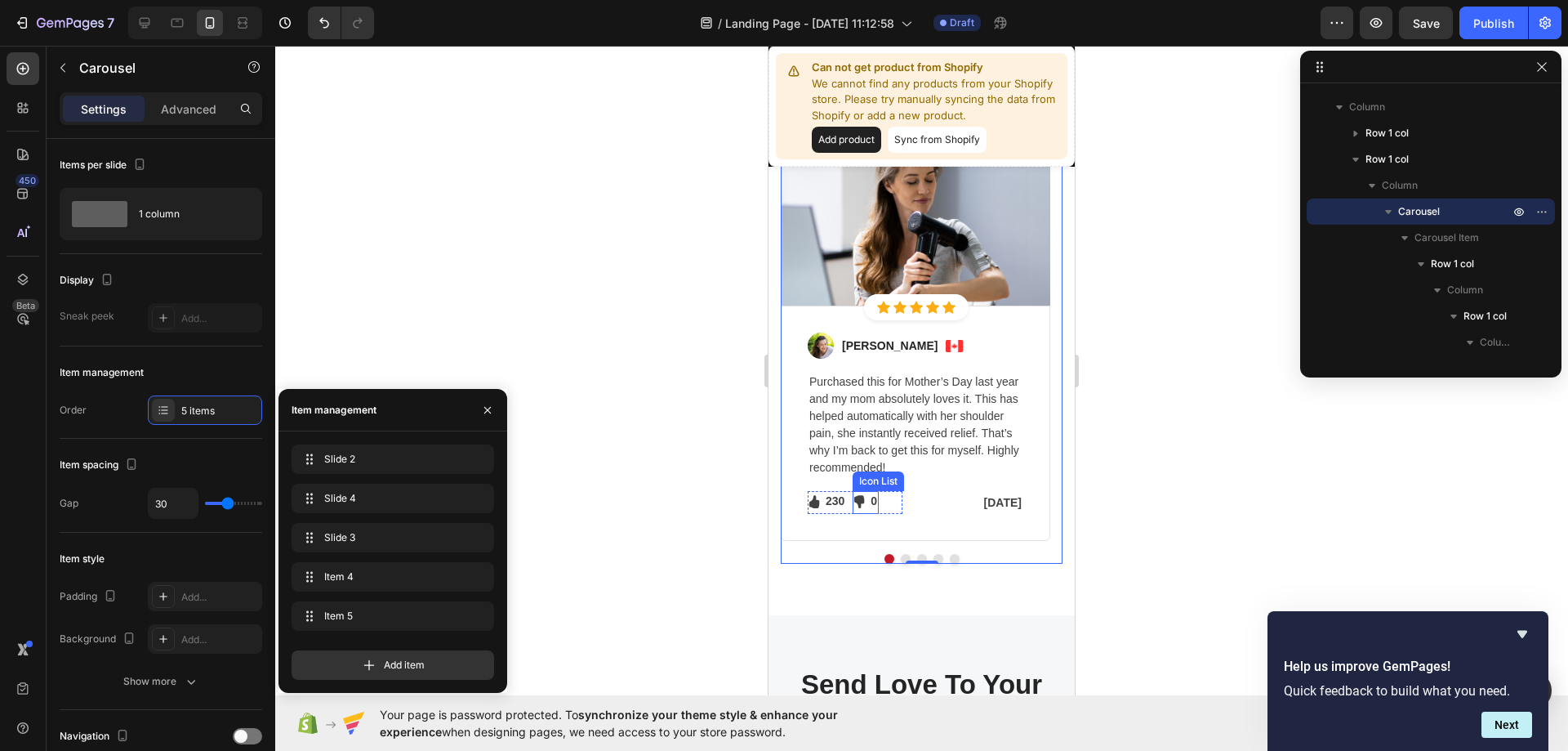
scroll to position [4166, 0]
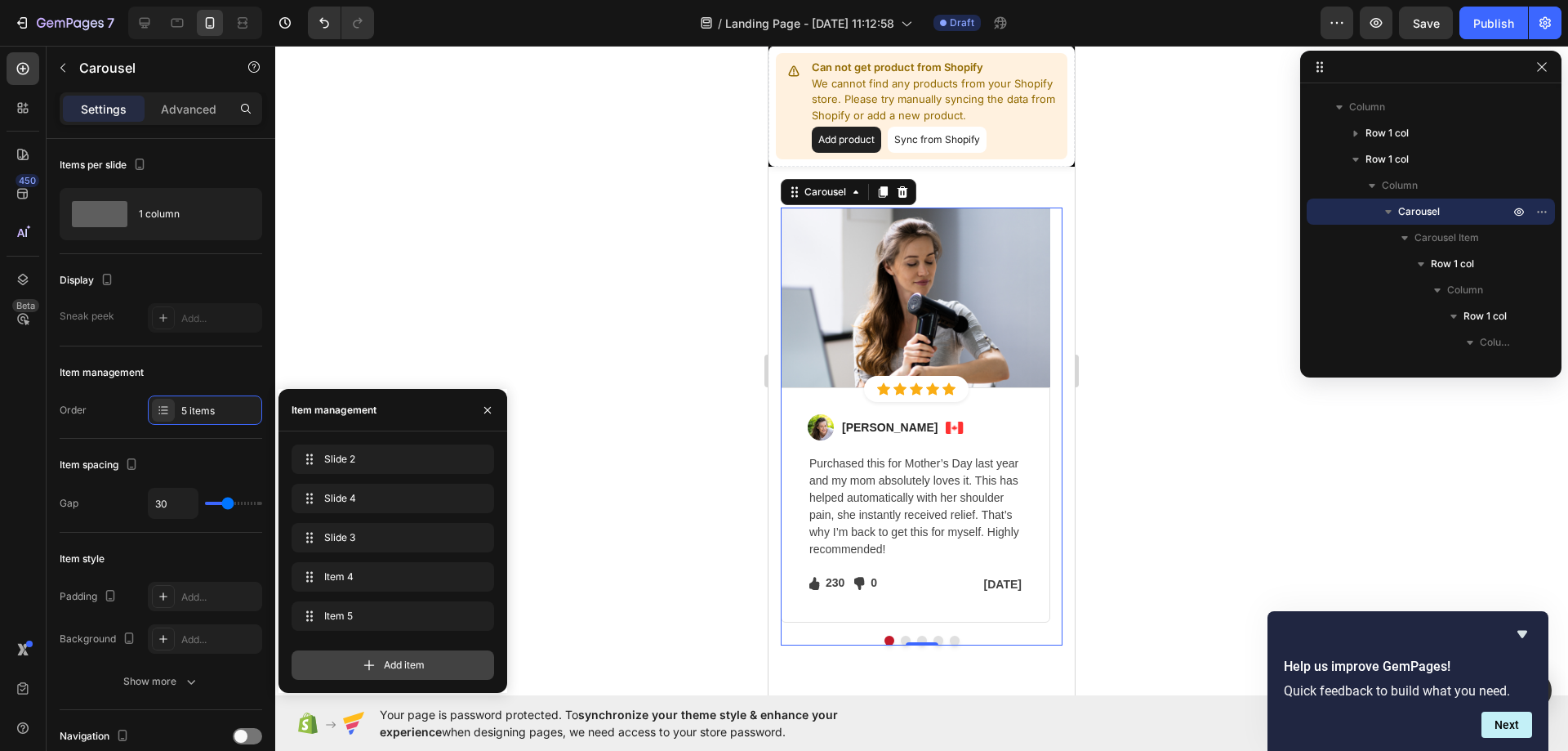
click at [392, 673] on div "Add item" at bounding box center [393, 665] width 203 height 30
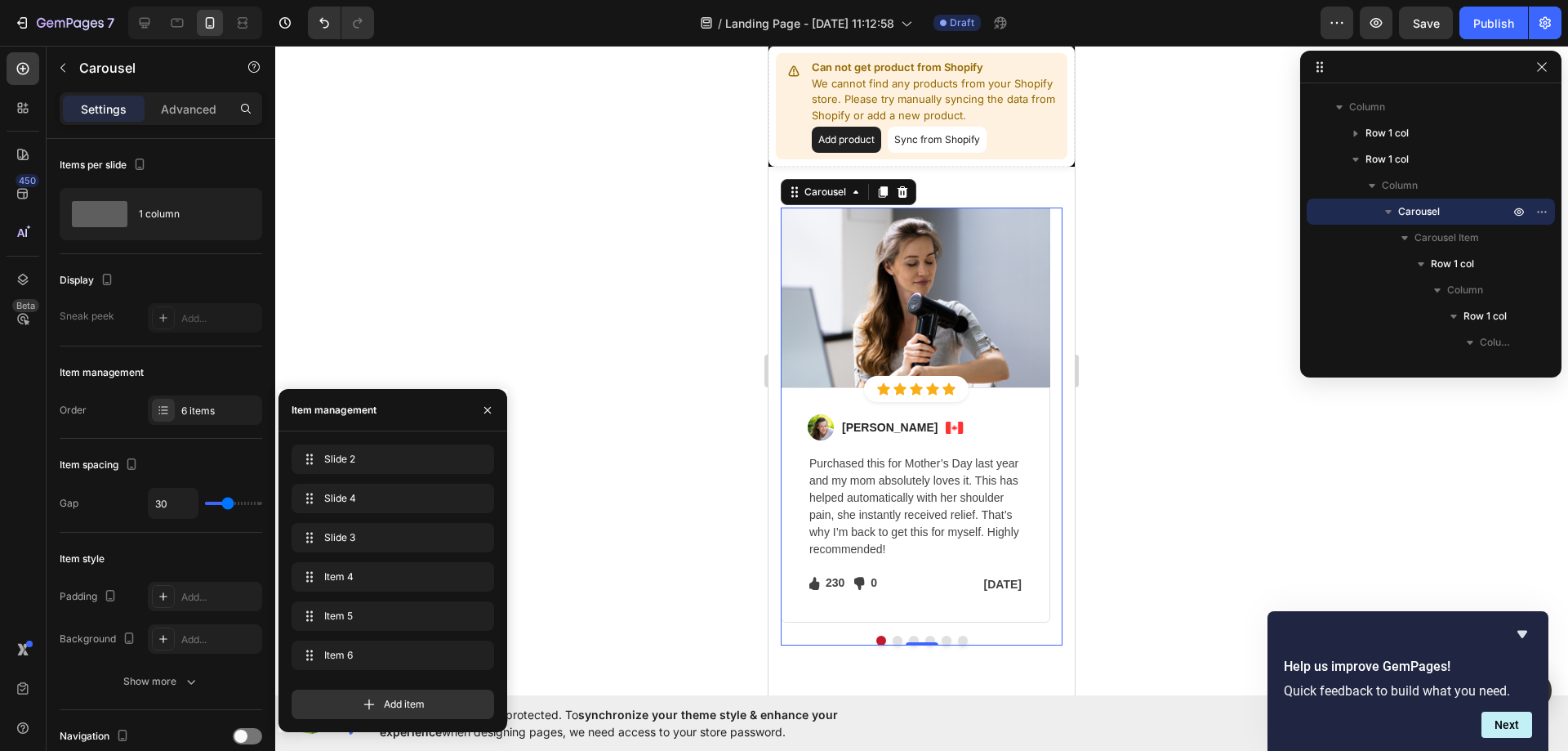
click at [1090, 215] on div at bounding box center [922, 397] width 1293 height 705
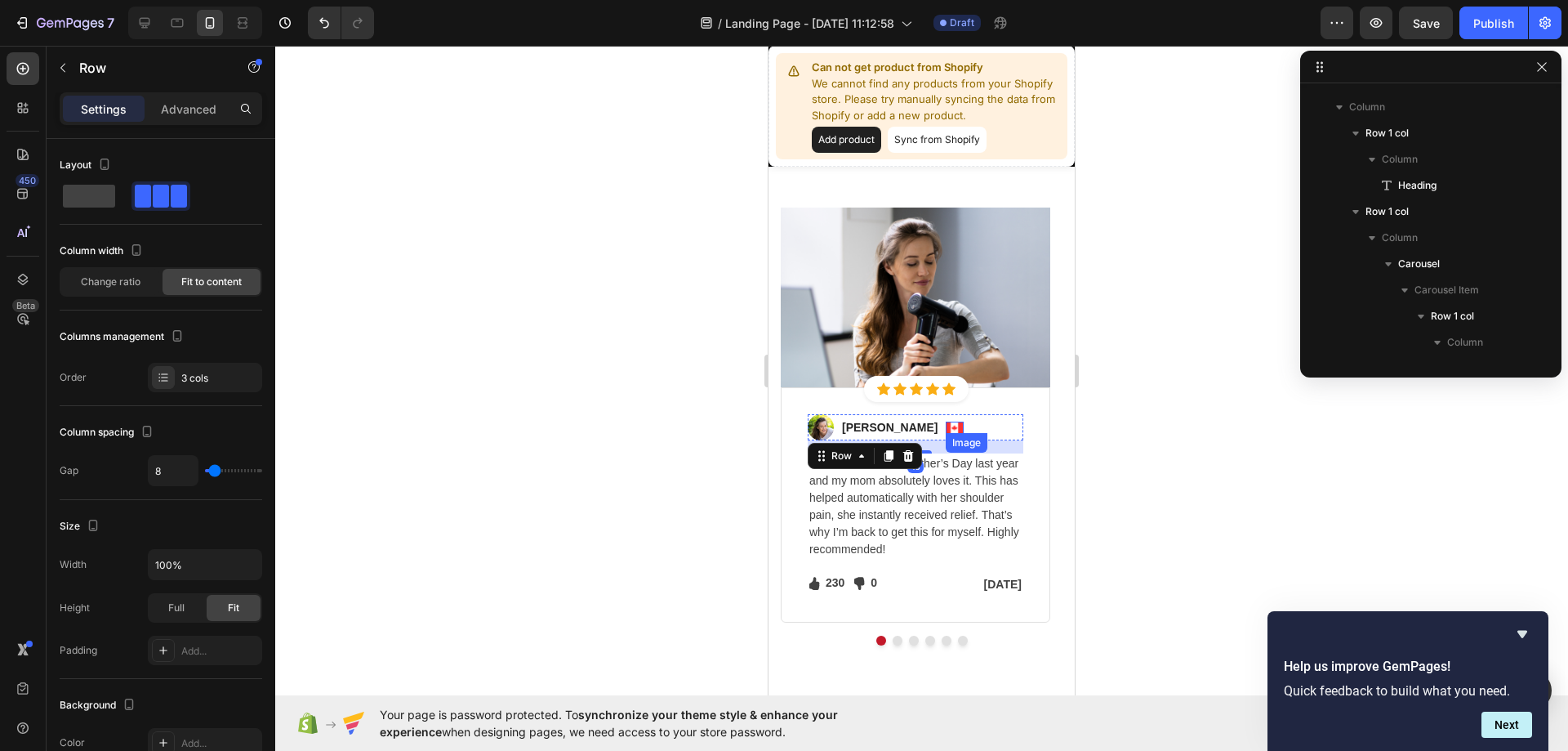
scroll to position [885, 0]
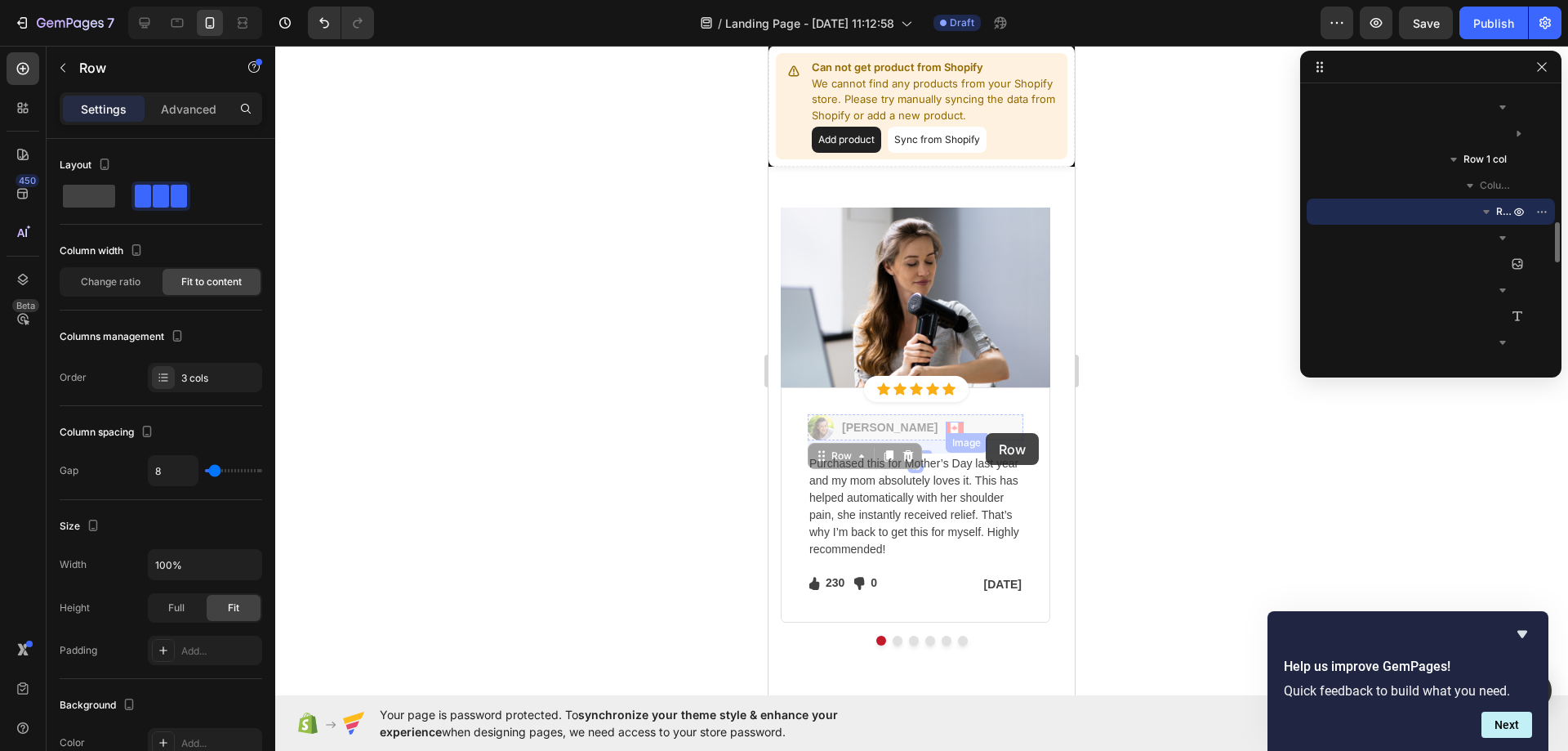
drag, startPoint x: 986, startPoint y: 433, endPoint x: 935, endPoint y: 433, distance: 51.0
click at [1054, 345] on div "Let's Hear What Our Customers Have To Say Heading Row Image Icon Icon Icon Icon…" at bounding box center [922, 356] width 307 height 681
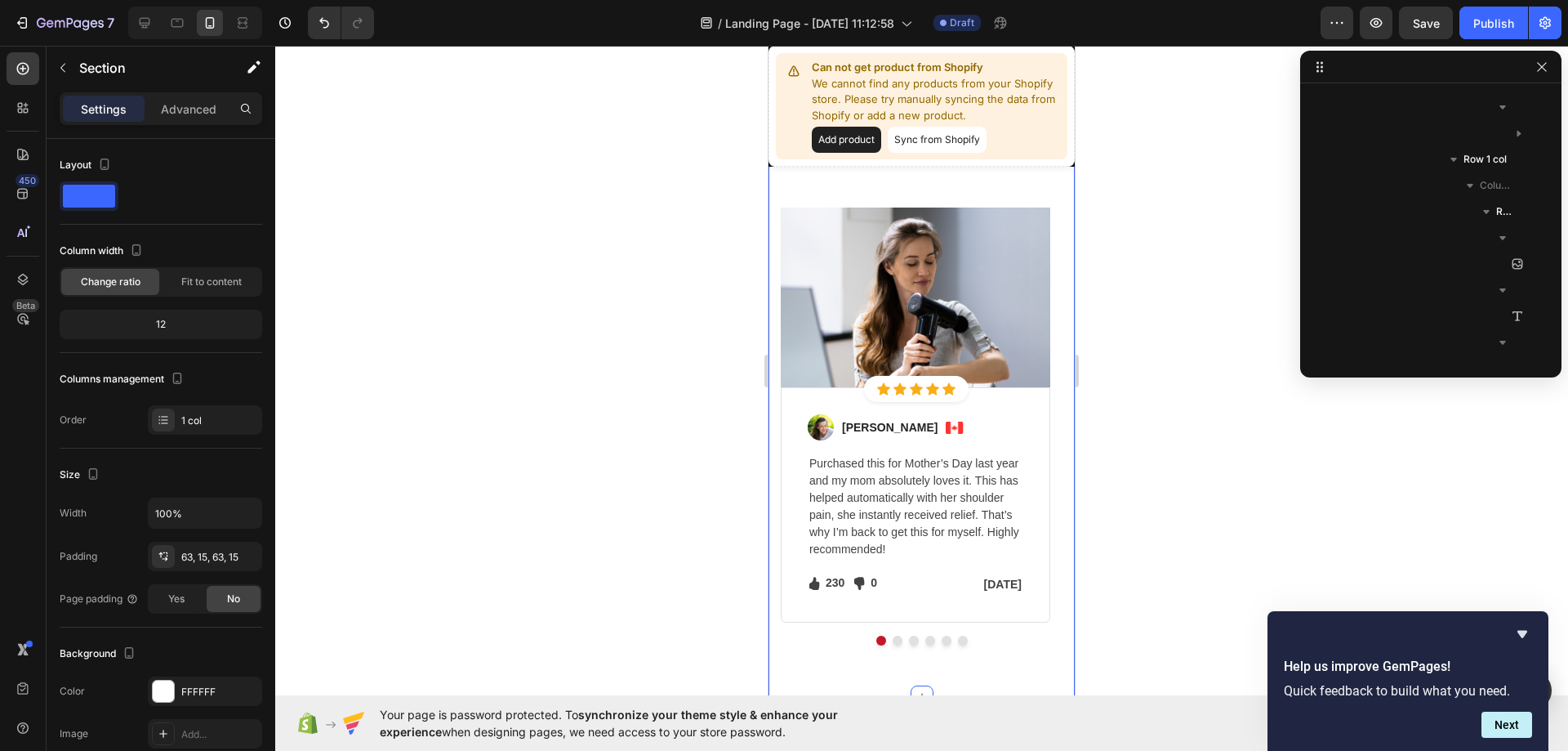
scroll to position [388, 0]
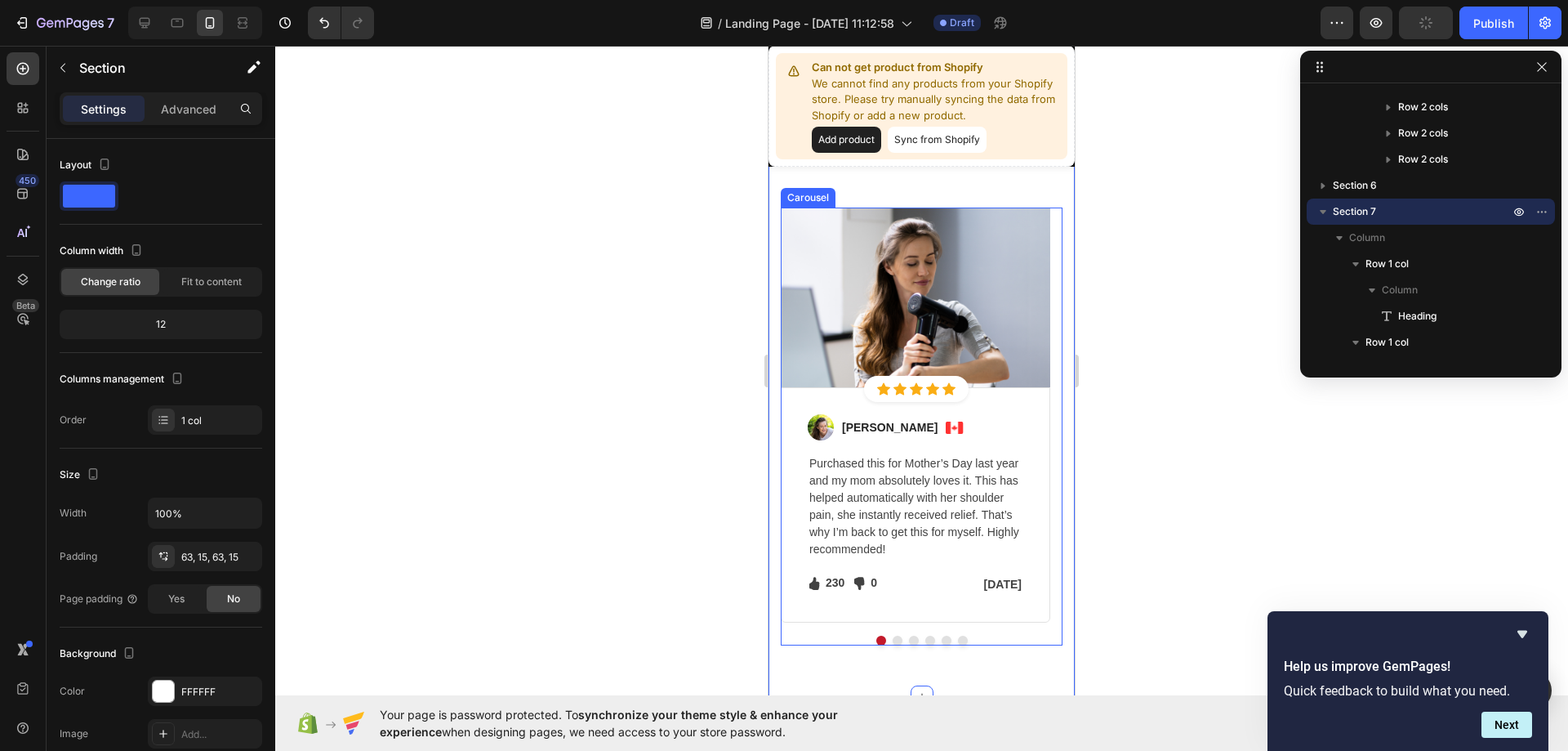
click at [885, 642] on div at bounding box center [922, 641] width 282 height 10
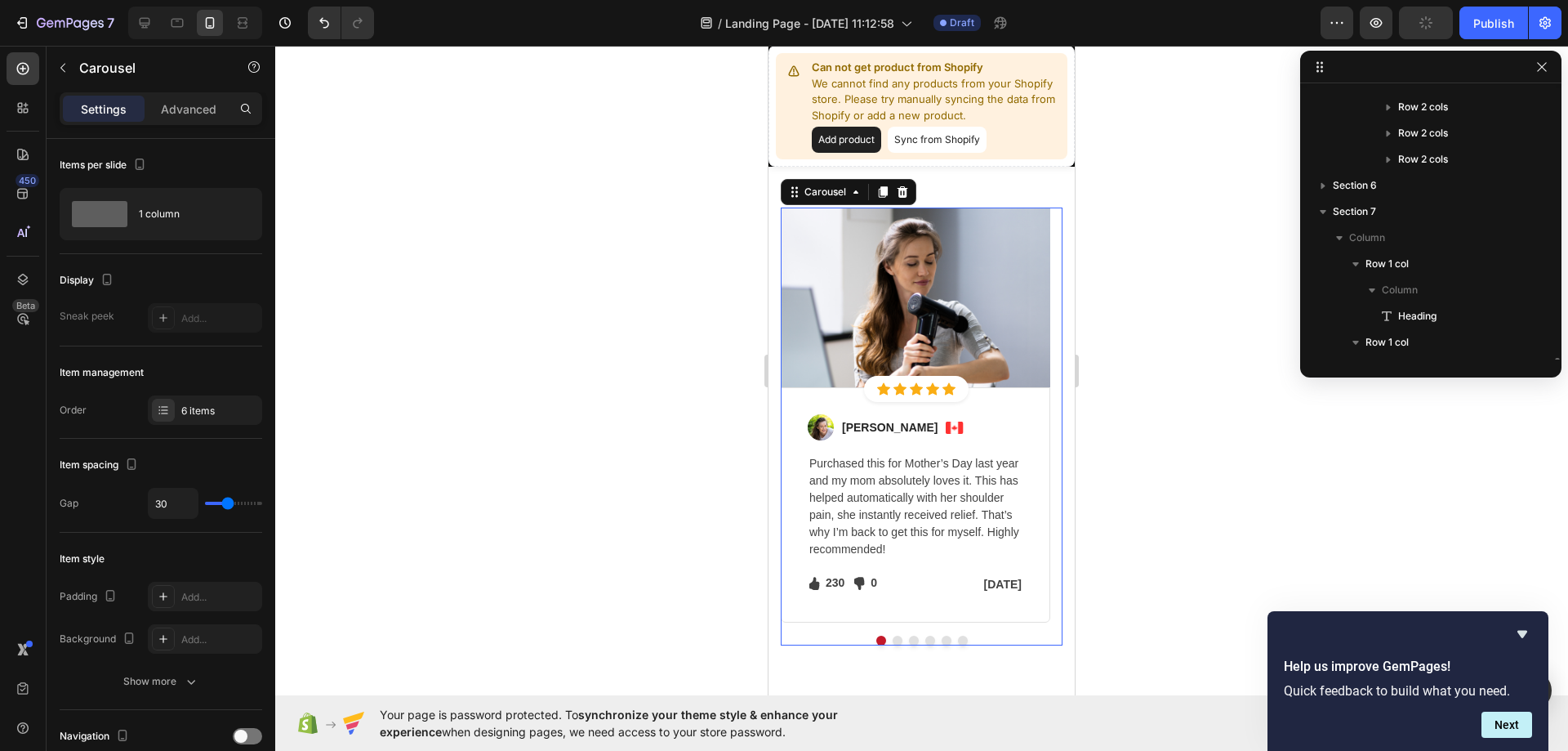
scroll to position [571, 0]
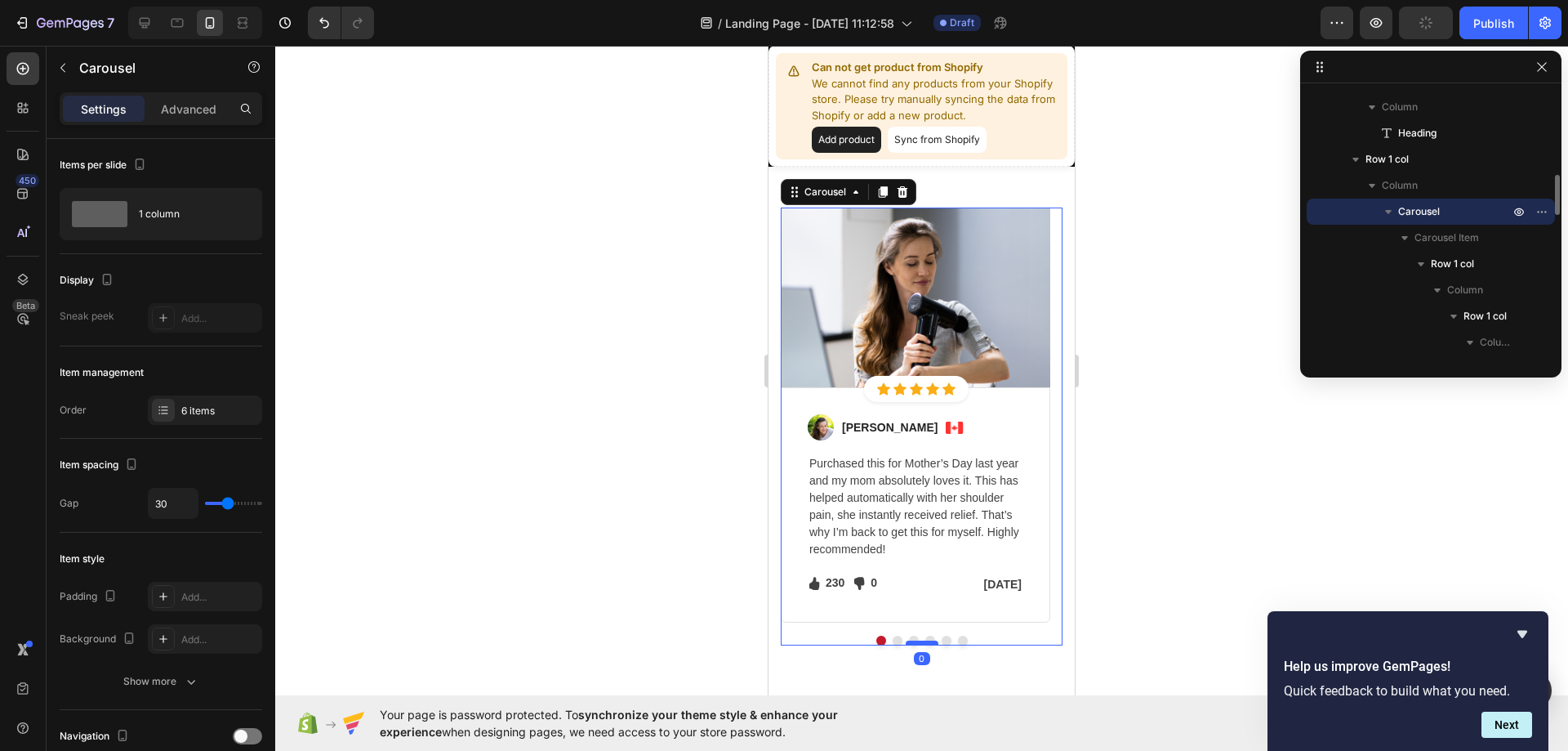
click at [906, 645] on div at bounding box center [922, 643] width 33 height 5
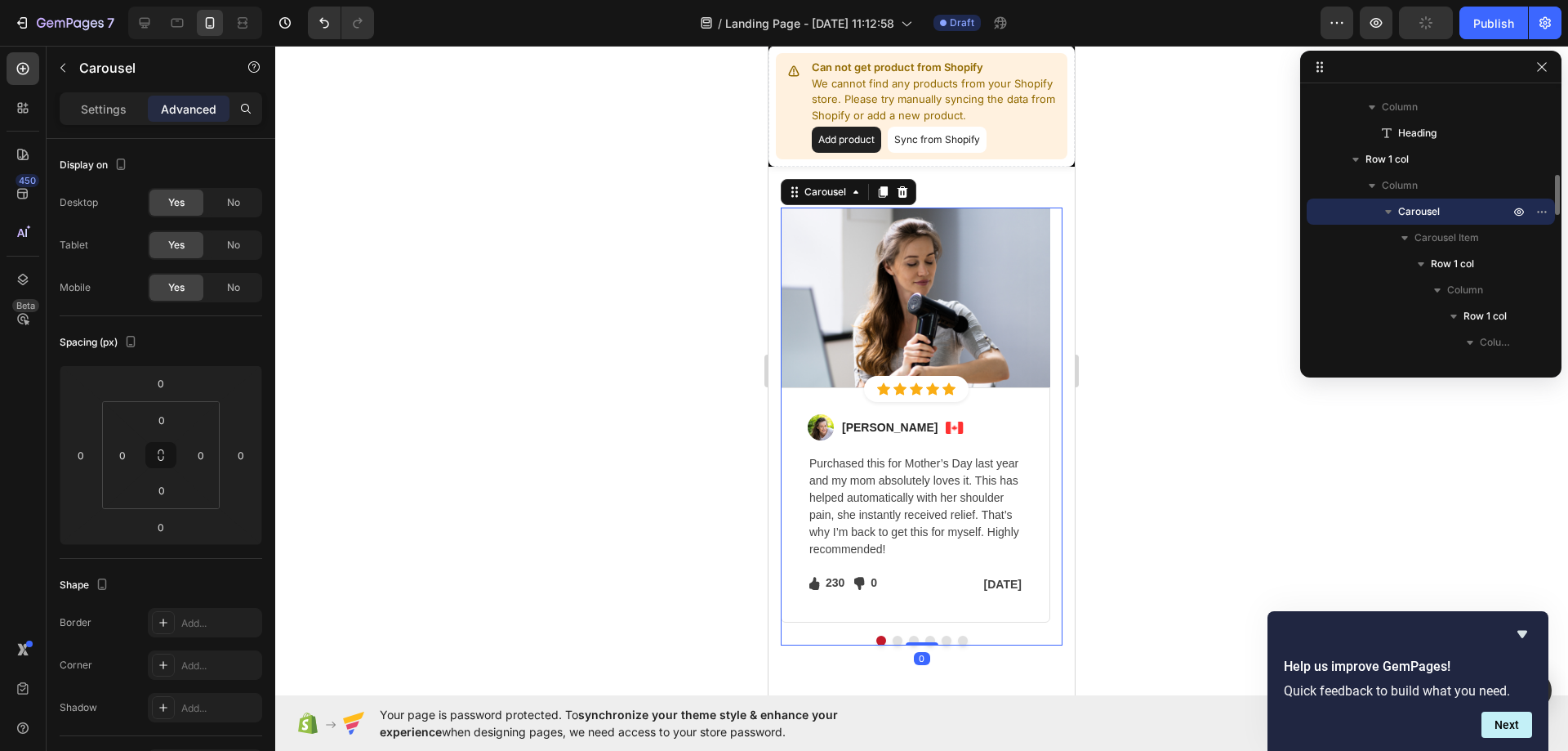
click at [880, 661] on div "Let's Hear What Our Customers Have To Say Heading Row Image Icon Icon Icon Icon…" at bounding box center [922, 356] width 307 height 681
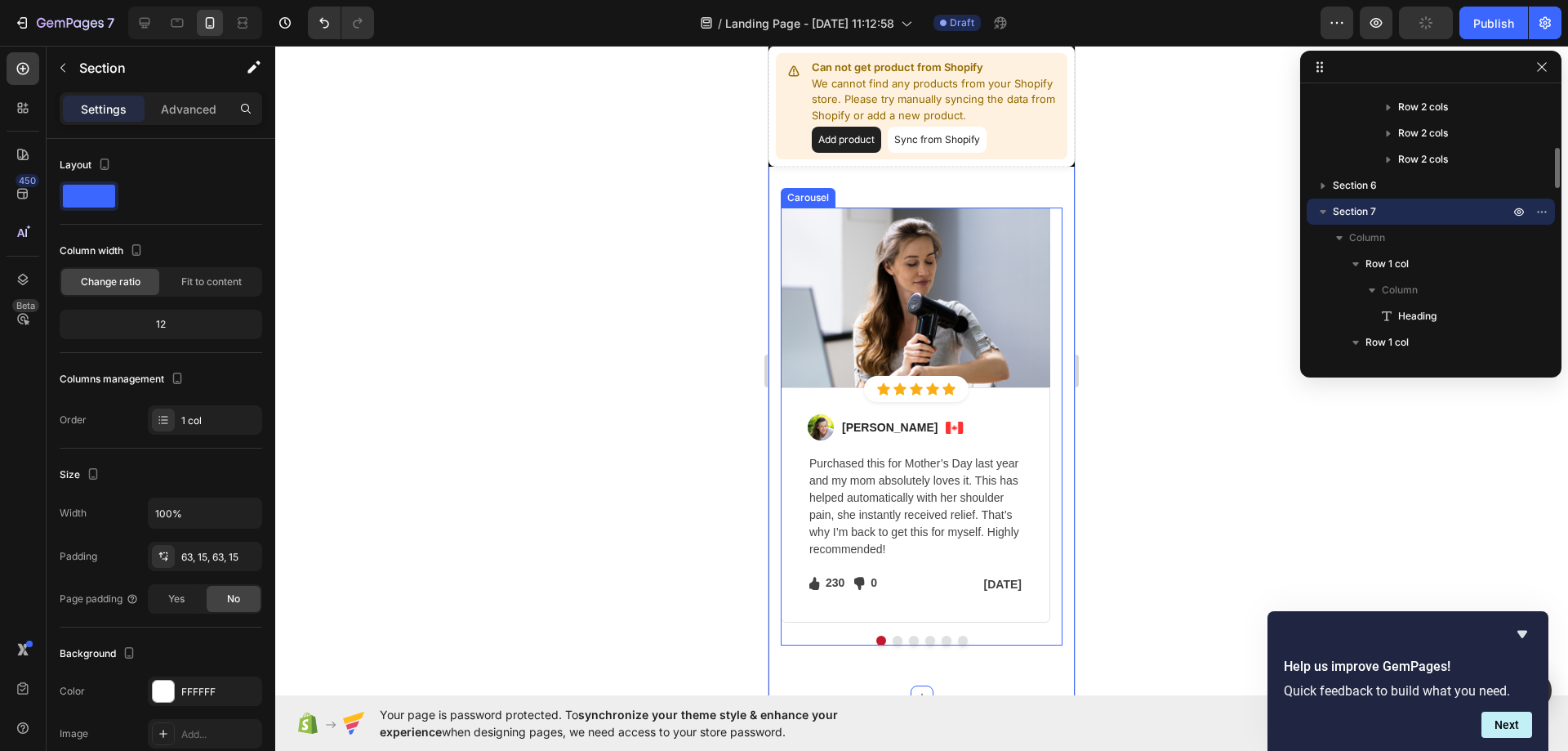
click at [893, 637] on button "Dot" at bounding box center [898, 641] width 10 height 10
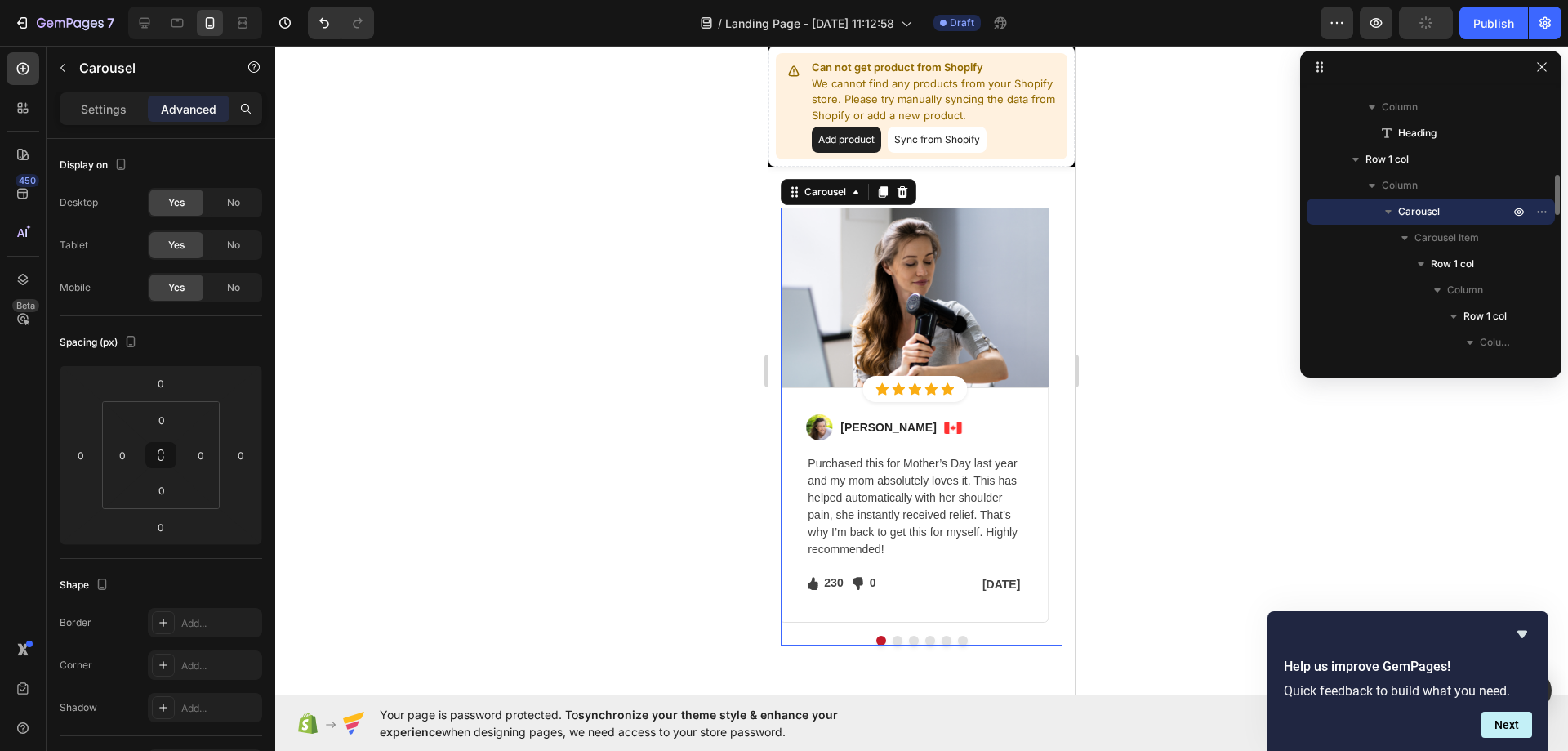
click at [893, 637] on button "Dot" at bounding box center [898, 641] width 10 height 10
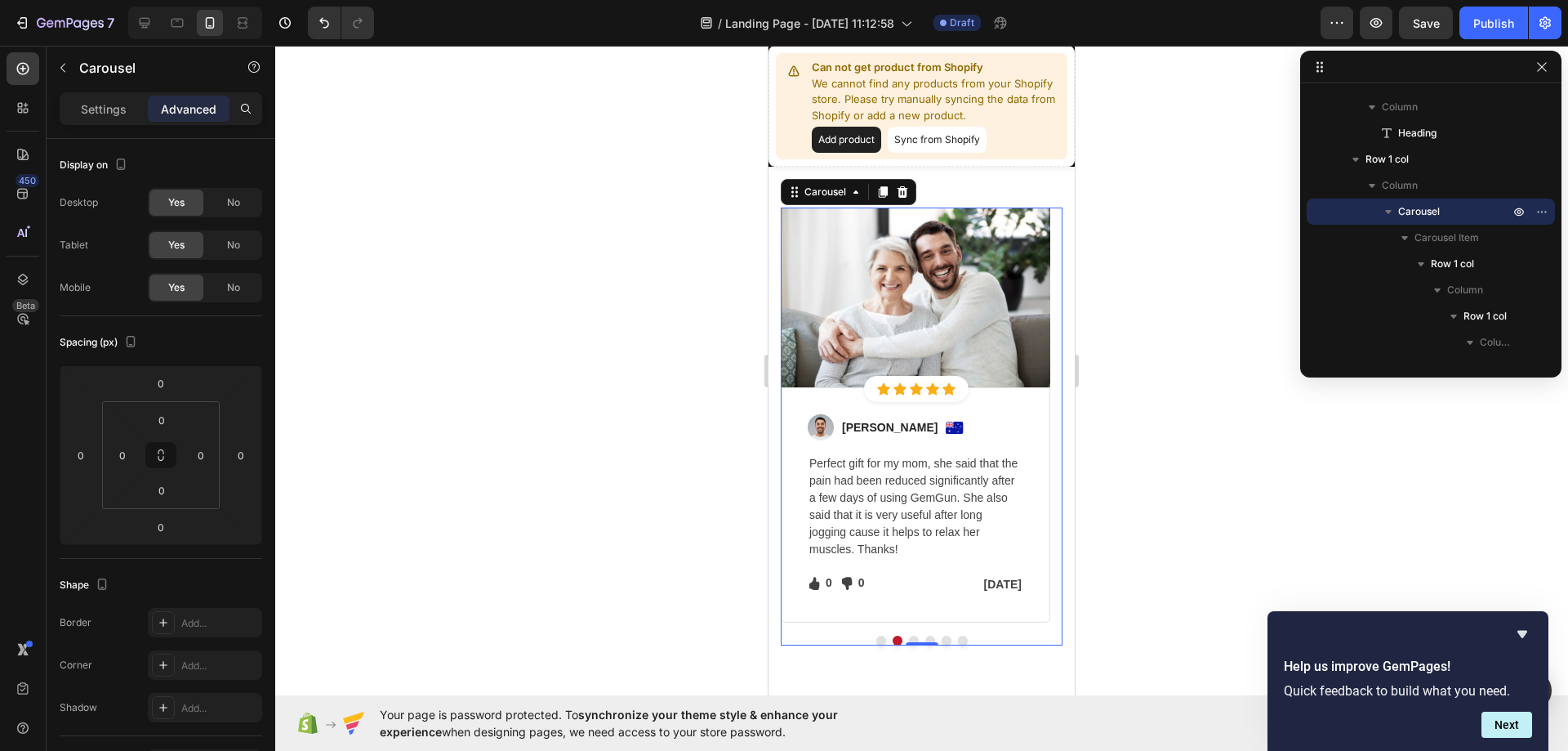
click at [909, 639] on button "Dot" at bounding box center [914, 641] width 10 height 10
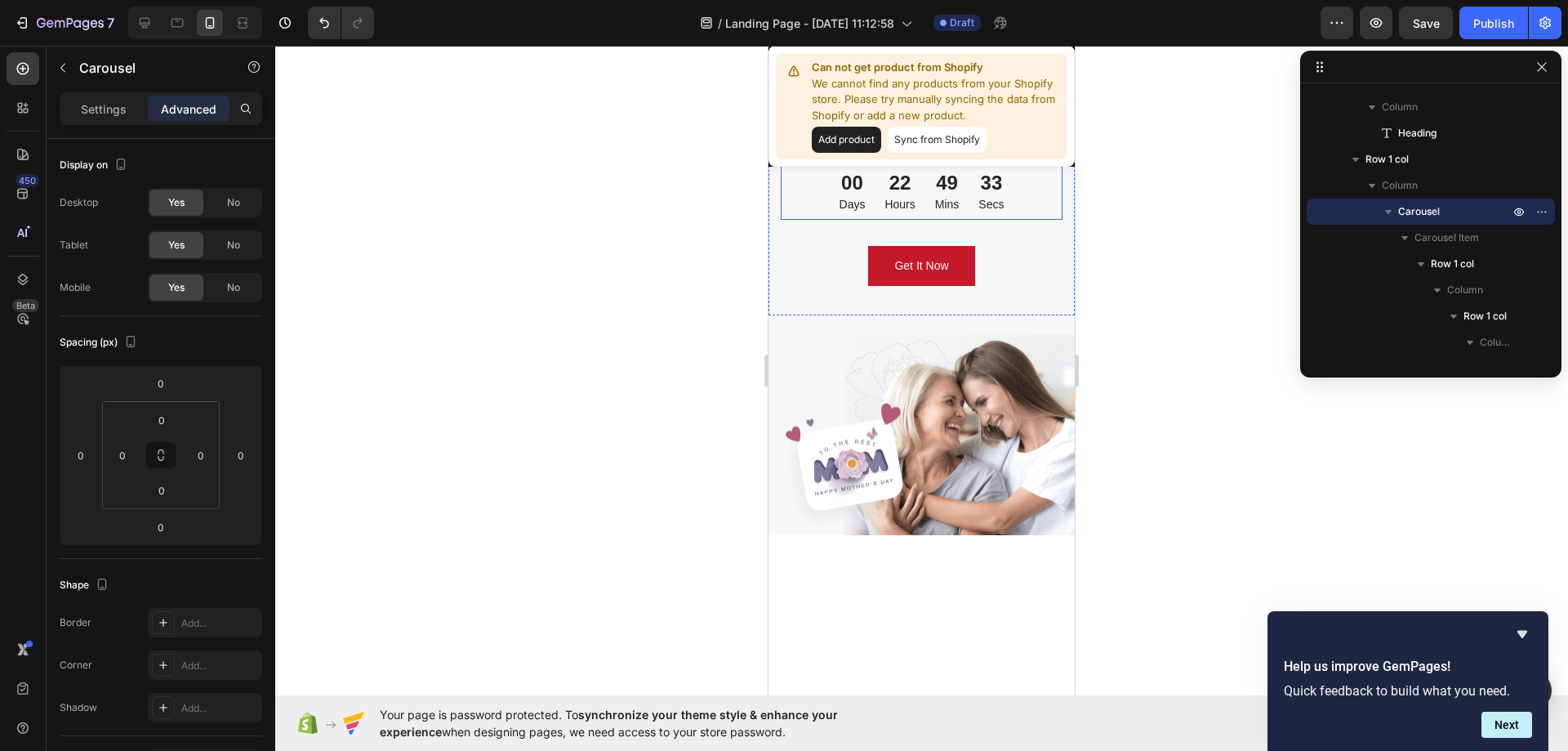
scroll to position [4329, 0]
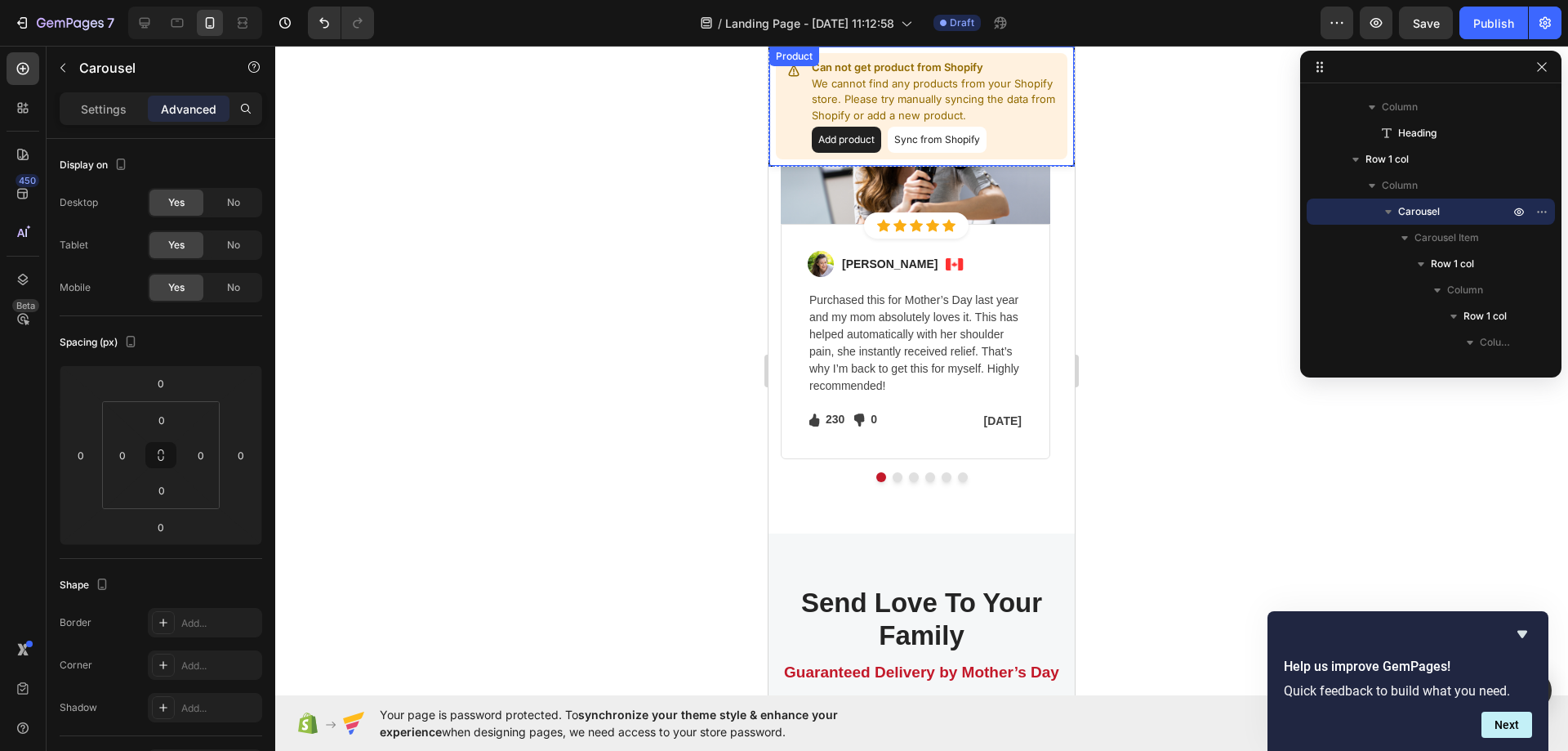
click at [843, 143] on button "Add product" at bounding box center [847, 140] width 69 height 26
